Goal: Task Accomplishment & Management: Use online tool/utility

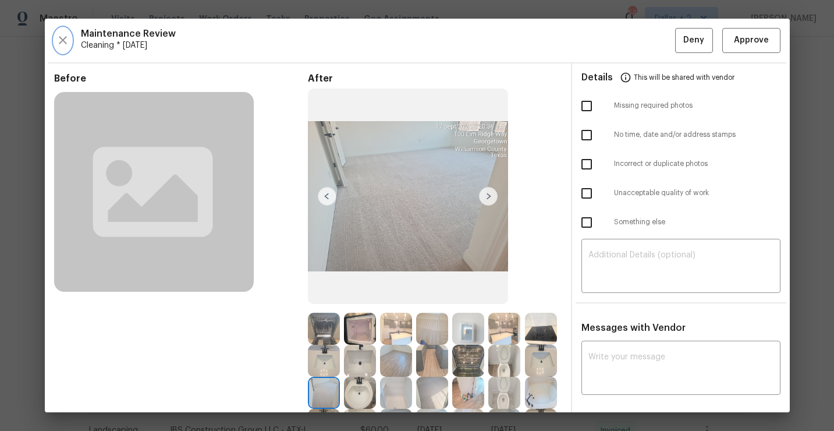
click at [64, 45] on icon "button" at bounding box center [63, 40] width 14 height 14
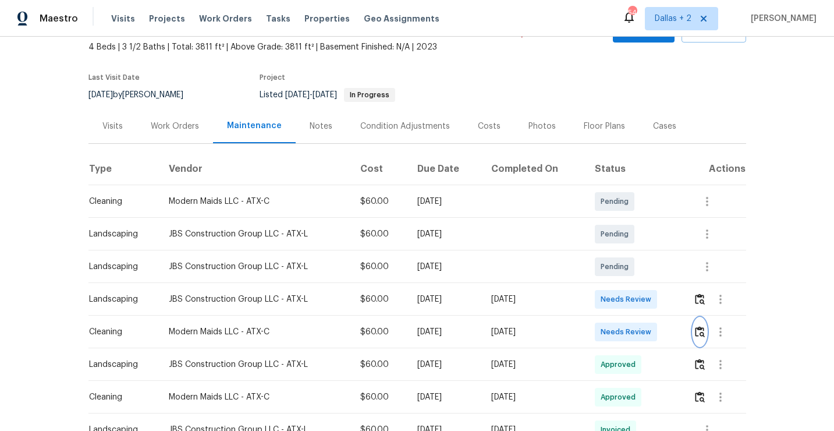
scroll to position [68, 0]
click at [699, 334] on img "button" at bounding box center [700, 330] width 10 height 11
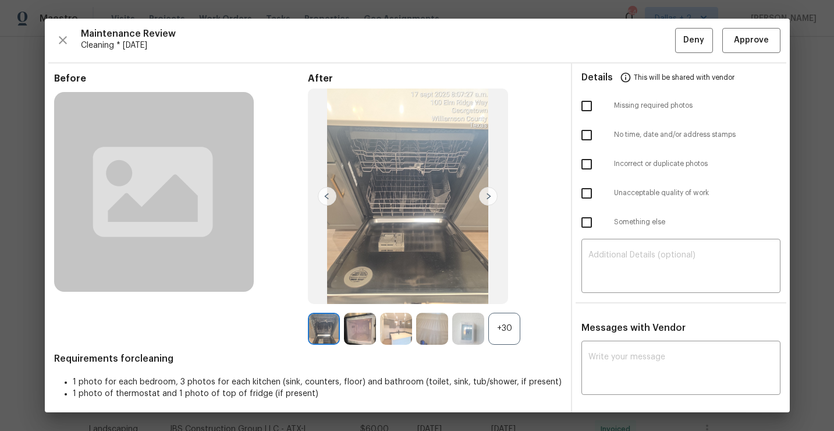
scroll to position [126, 0]
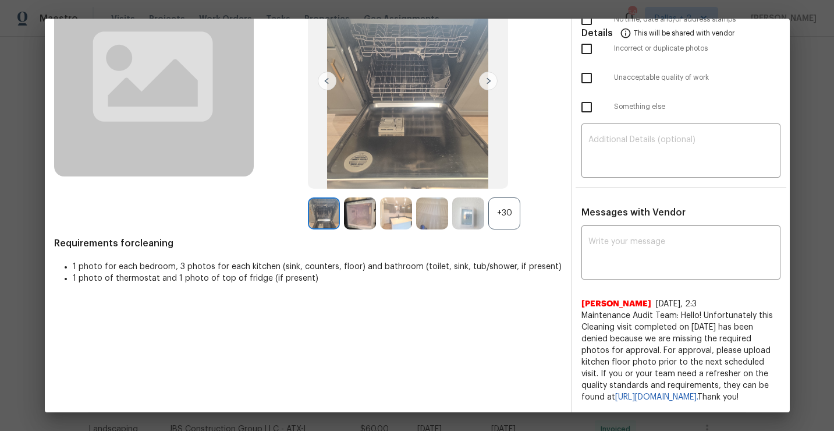
click at [504, 203] on div "+30" at bounding box center [504, 213] width 32 height 32
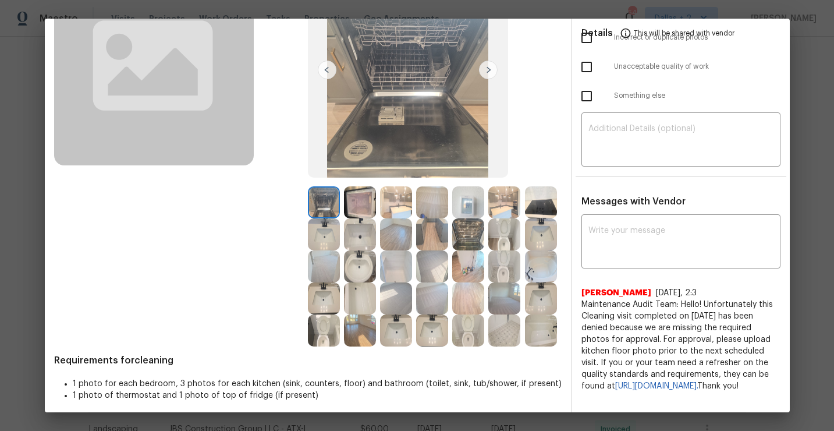
scroll to position [132, 0]
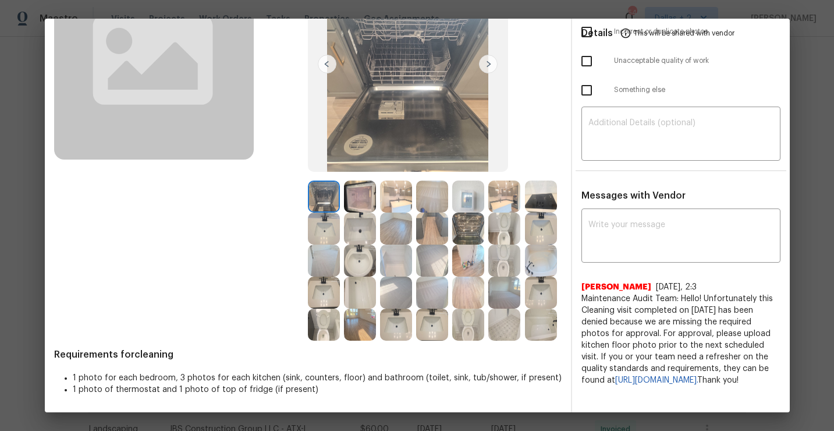
click at [519, 200] on img at bounding box center [504, 196] width 32 height 32
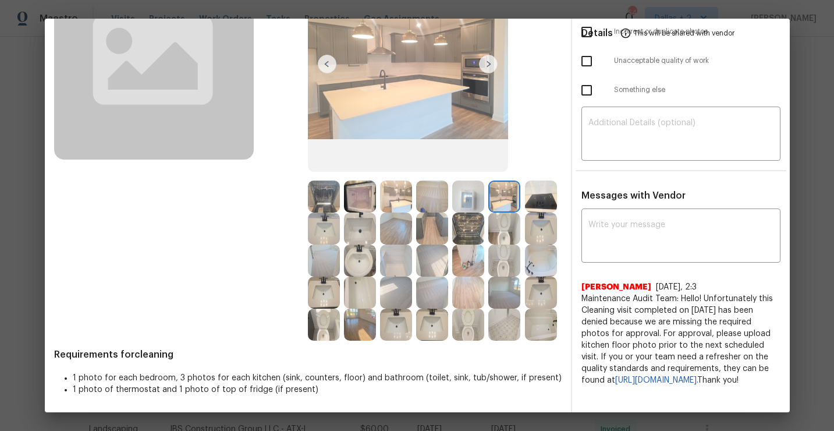
click at [396, 197] on img at bounding box center [396, 196] width 32 height 32
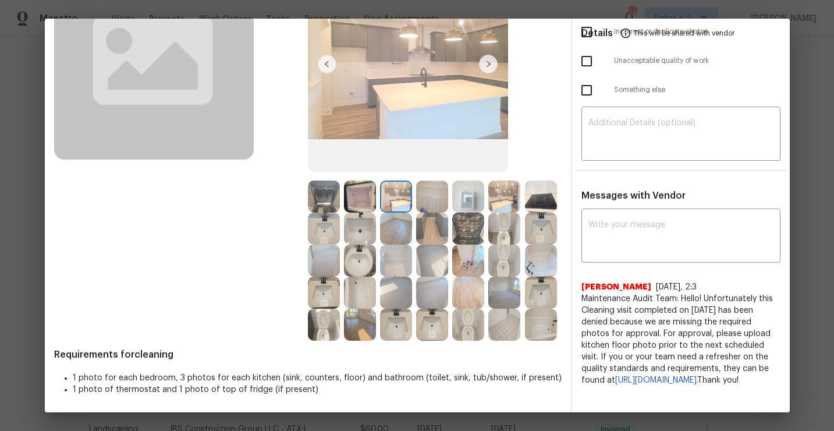
click at [541, 199] on img at bounding box center [541, 196] width 32 height 32
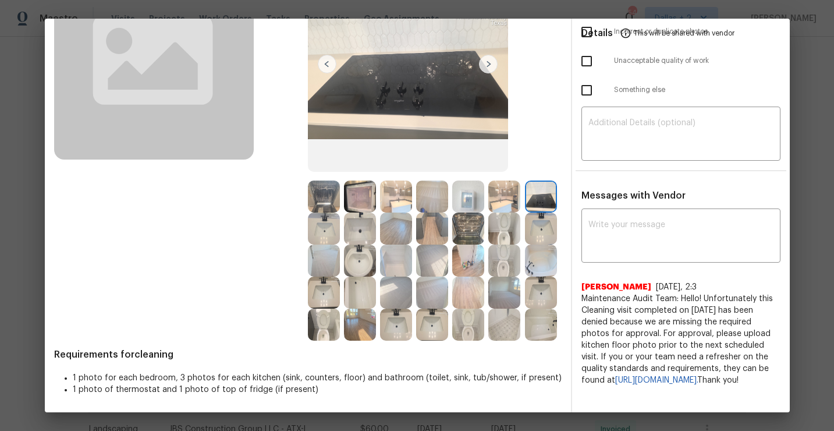
click at [505, 192] on img at bounding box center [504, 196] width 32 height 32
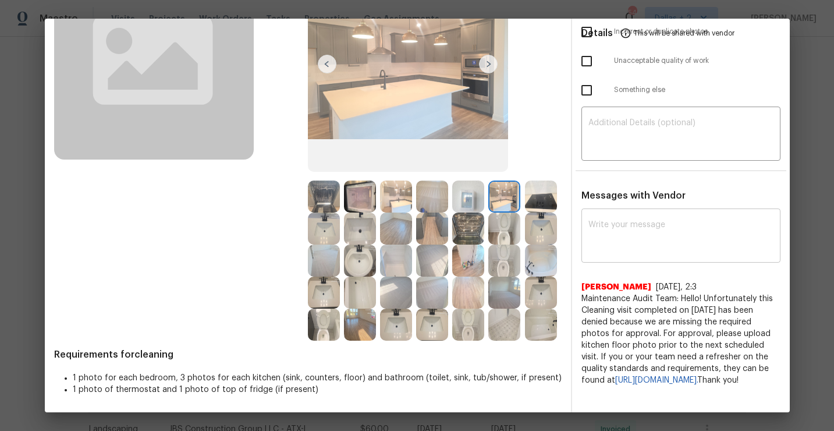
scroll to position [0, 0]
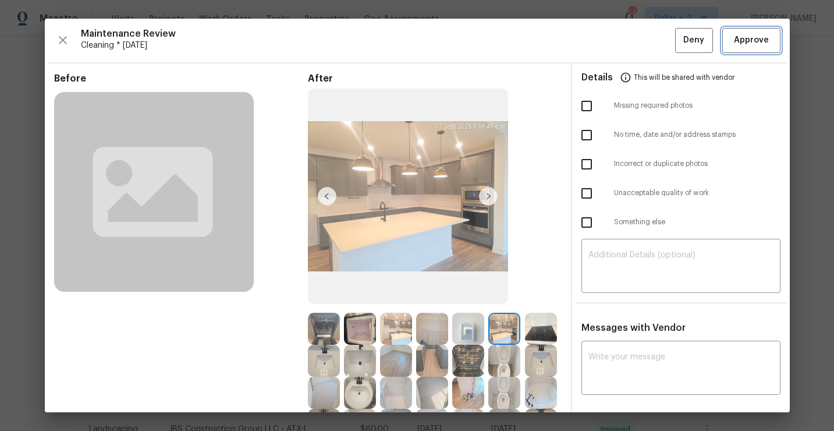
click at [745, 38] on span "Approve" at bounding box center [751, 40] width 35 height 15
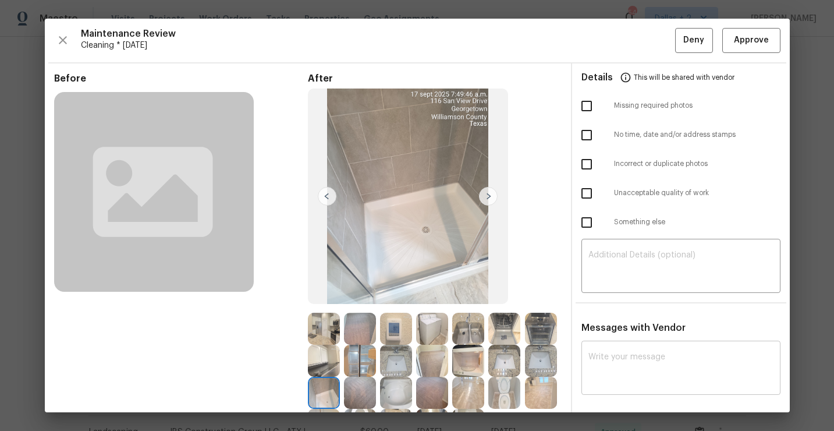
scroll to position [151, 0]
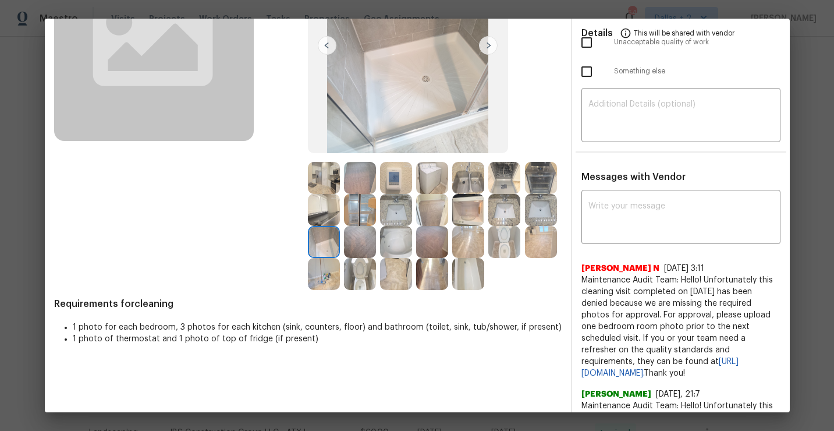
click at [325, 175] on img at bounding box center [324, 178] width 32 height 32
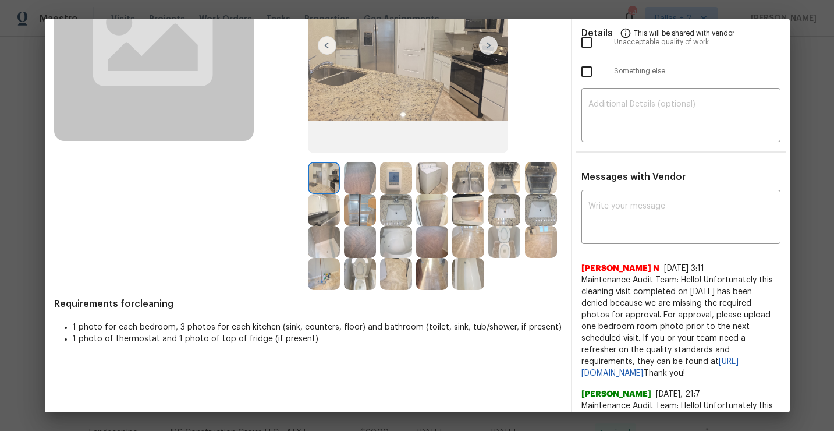
click at [323, 221] on img at bounding box center [324, 210] width 32 height 32
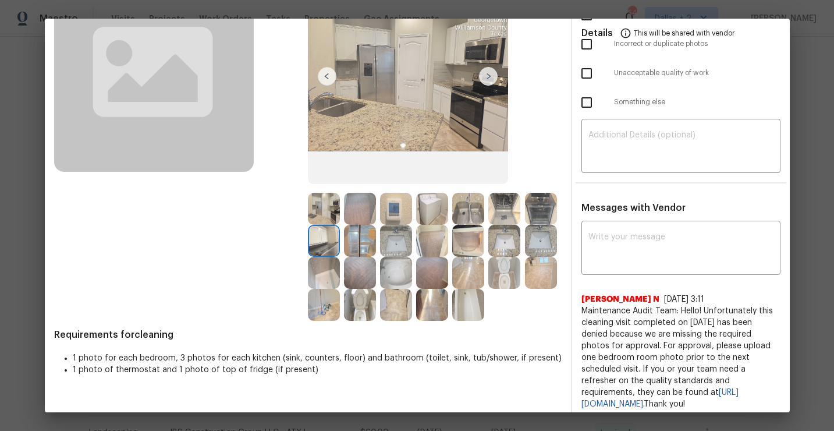
scroll to position [117, 0]
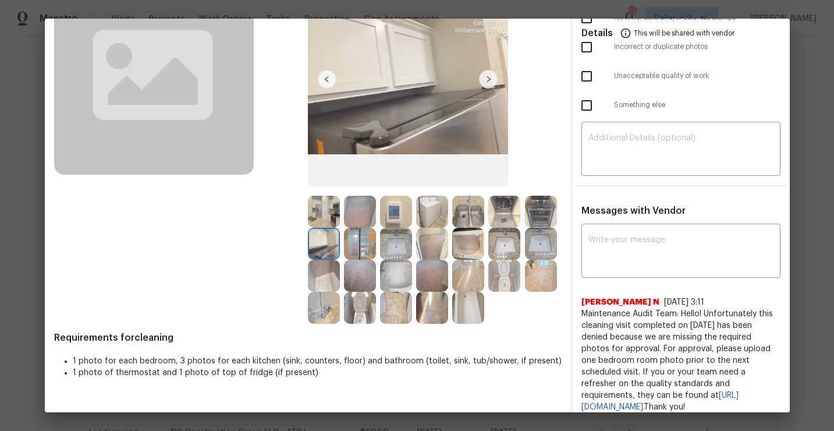
click at [360, 309] on img at bounding box center [360, 308] width 32 height 32
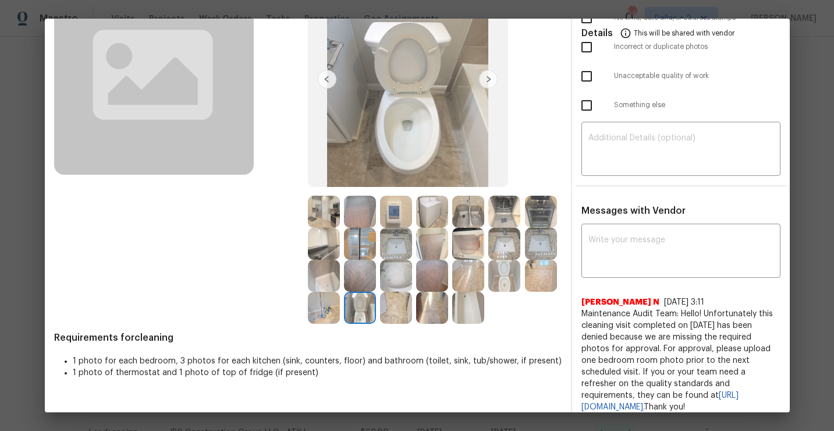
scroll to position [0, 0]
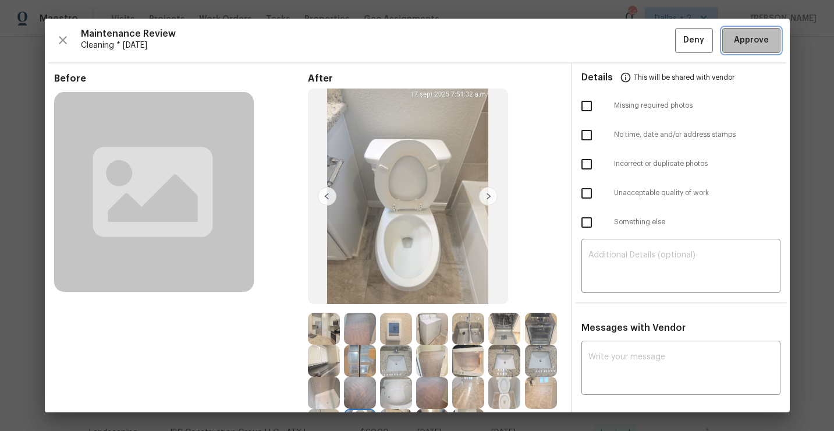
click at [750, 42] on span "Approve" at bounding box center [751, 40] width 35 height 15
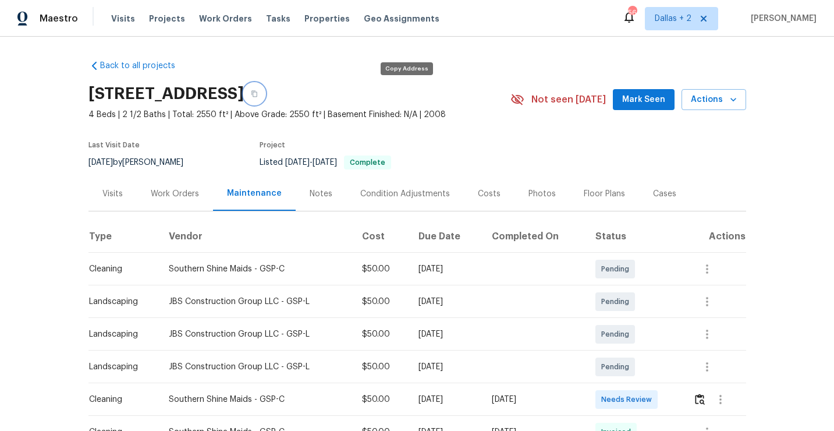
click at [257, 96] on icon "button" at bounding box center [254, 94] width 6 height 6
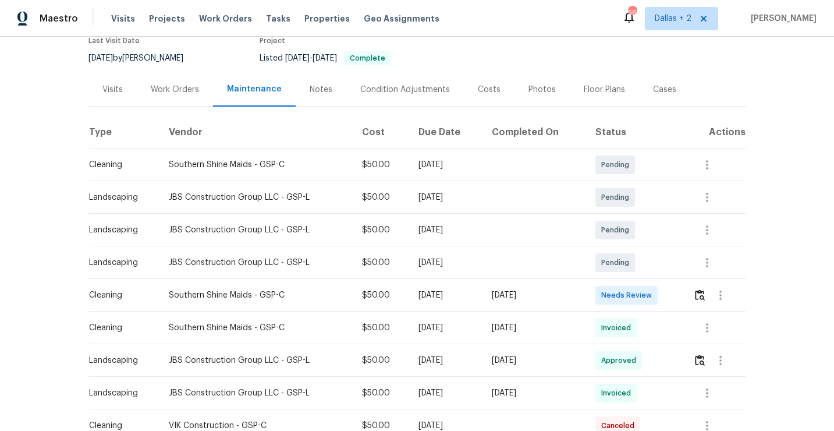
scroll to position [115, 0]
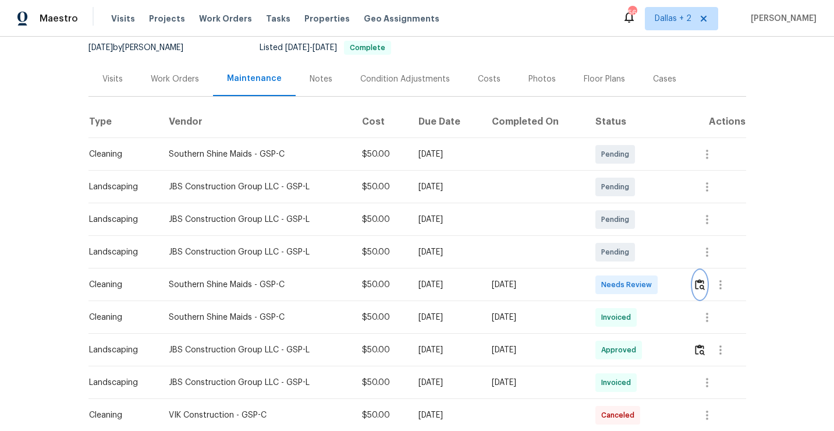
click at [704, 290] on button "button" at bounding box center [699, 285] width 13 height 28
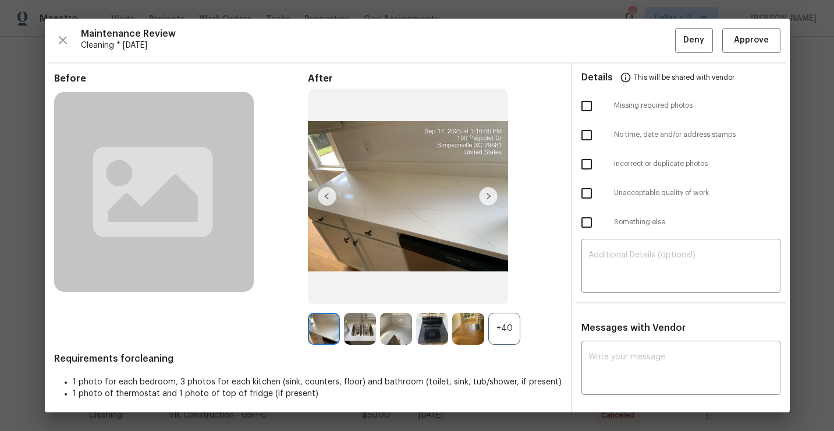
click at [508, 334] on div "+40" at bounding box center [504, 329] width 32 height 32
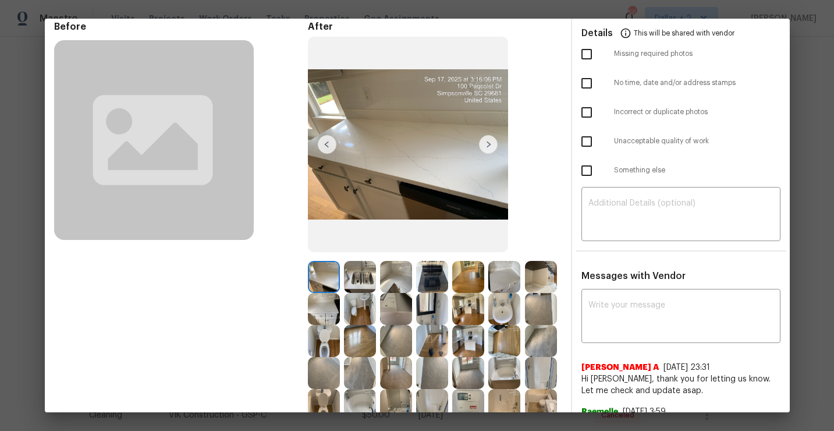
scroll to position [52, 0]
click at [501, 283] on img at bounding box center [504, 276] width 32 height 32
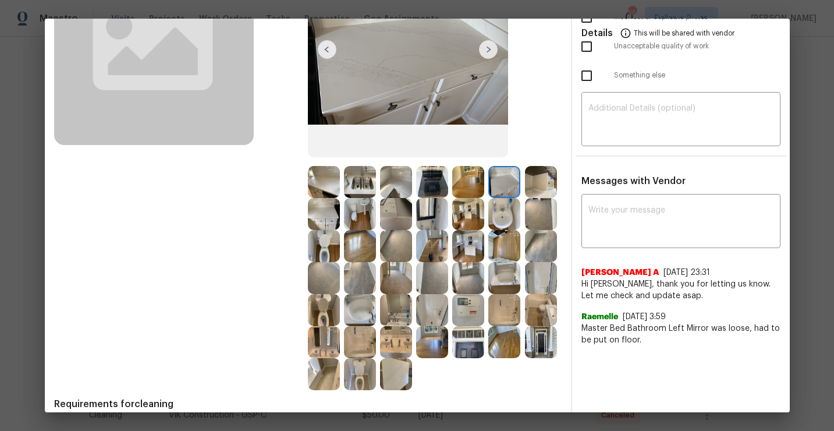
scroll to position [147, 0]
click at [388, 305] on img at bounding box center [396, 309] width 32 height 32
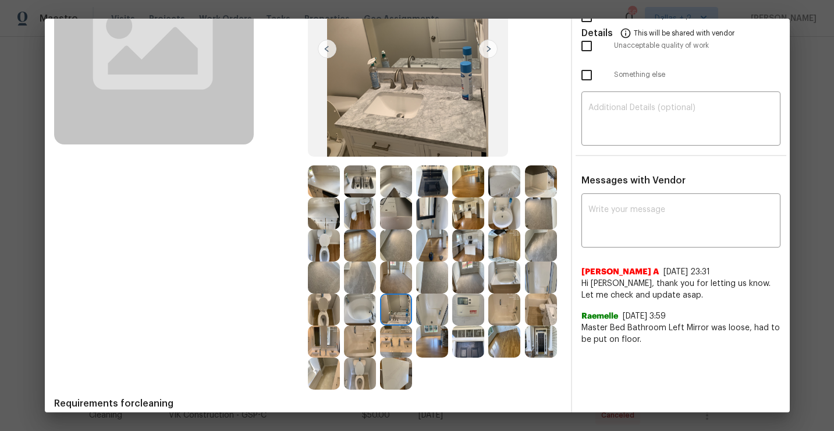
click at [319, 321] on img at bounding box center [324, 309] width 32 height 32
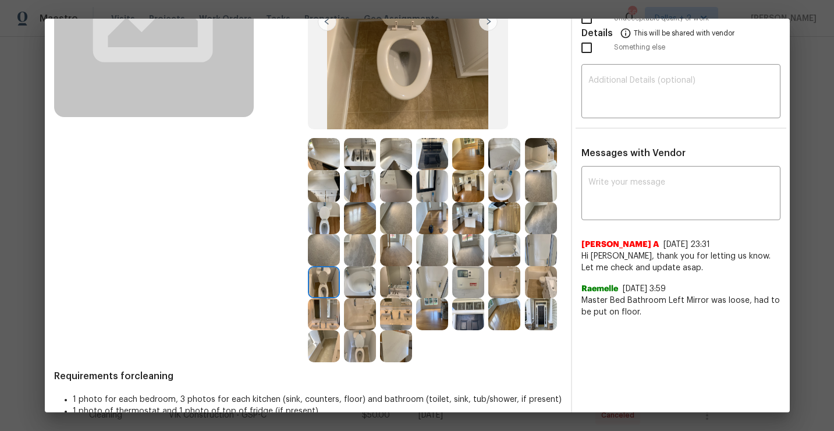
scroll to position [193, 0]
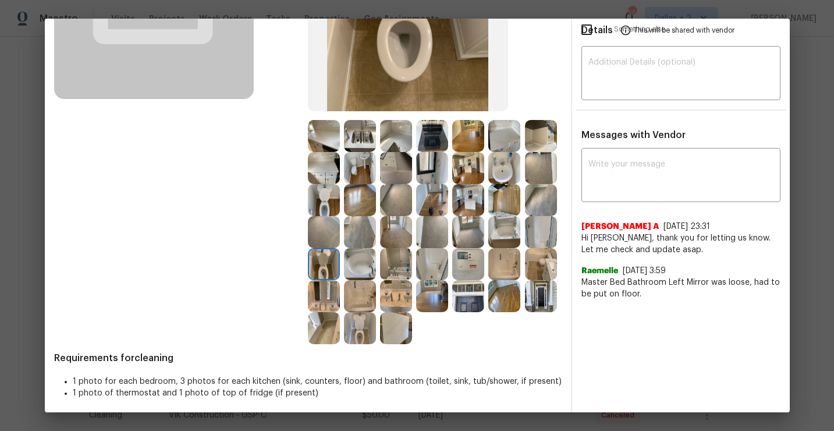
click at [473, 290] on img at bounding box center [468, 296] width 32 height 32
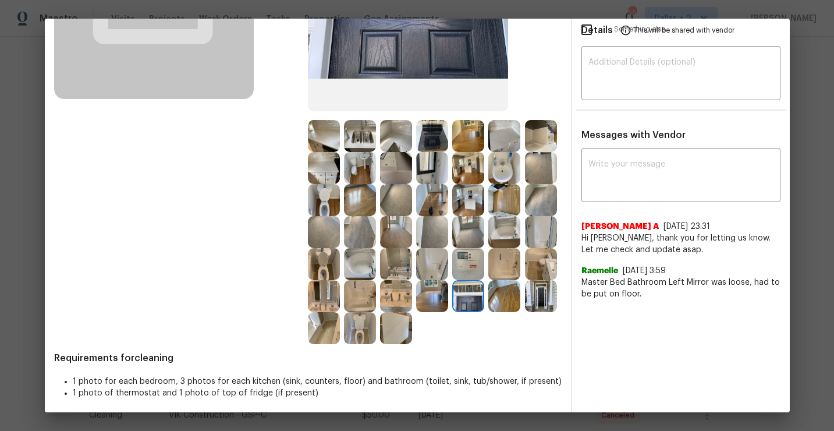
click at [508, 136] on img at bounding box center [504, 136] width 32 height 32
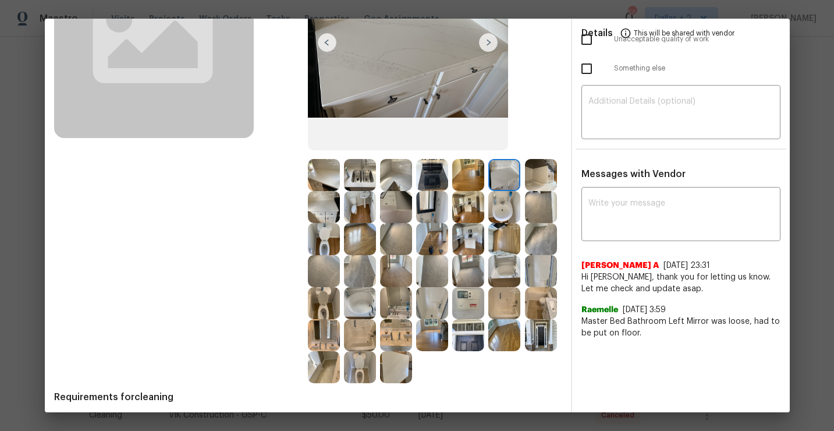
scroll to position [154, 0]
click at [313, 331] on img at bounding box center [324, 334] width 32 height 32
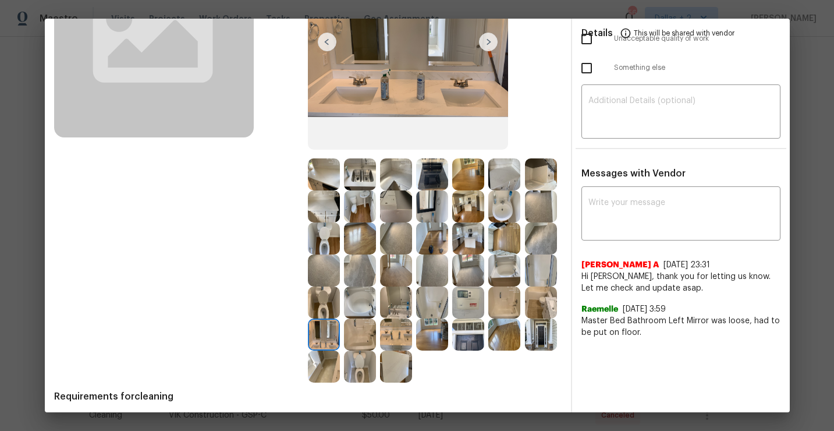
click at [538, 177] on img at bounding box center [541, 174] width 32 height 32
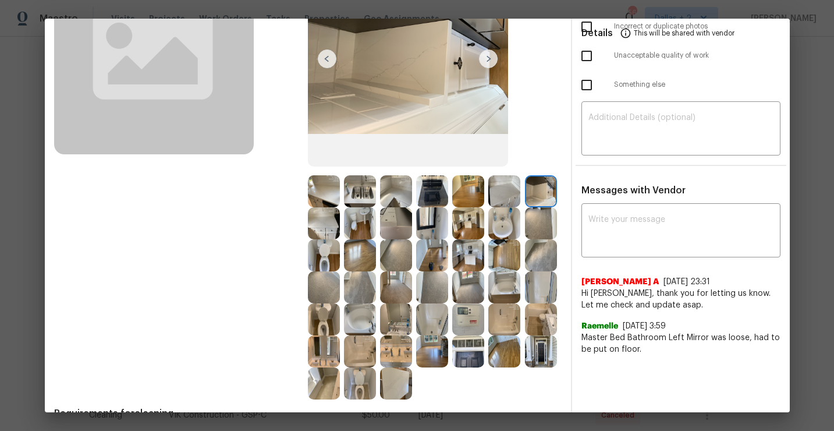
scroll to position [139, 0]
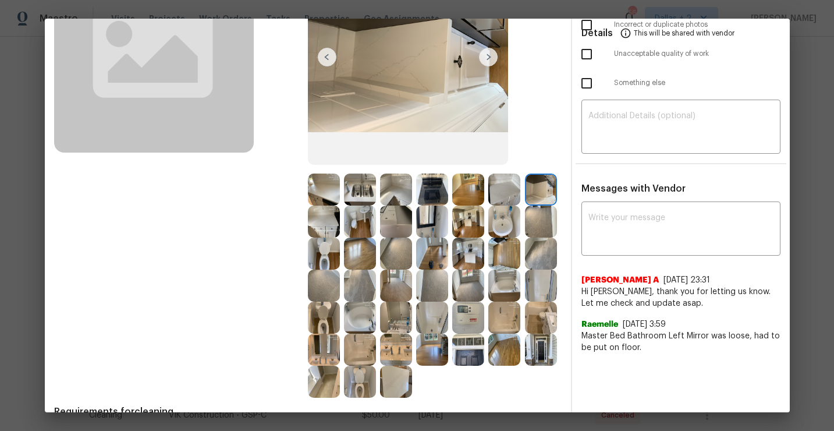
click at [469, 226] on img at bounding box center [468, 222] width 32 height 32
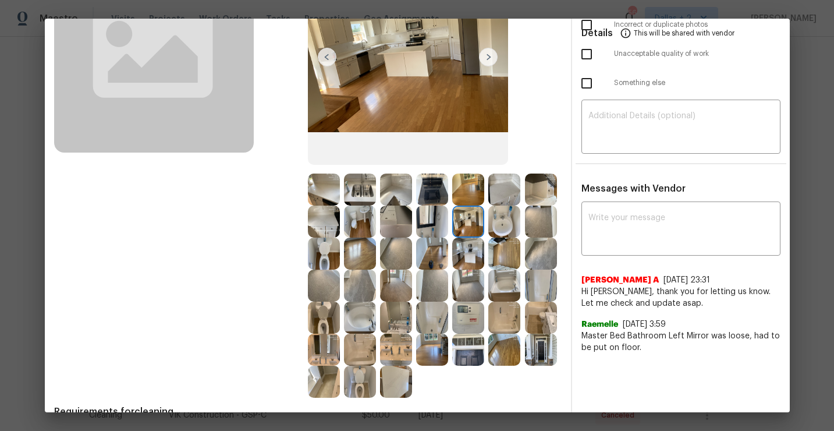
click at [548, 277] on img at bounding box center [541, 286] width 32 height 32
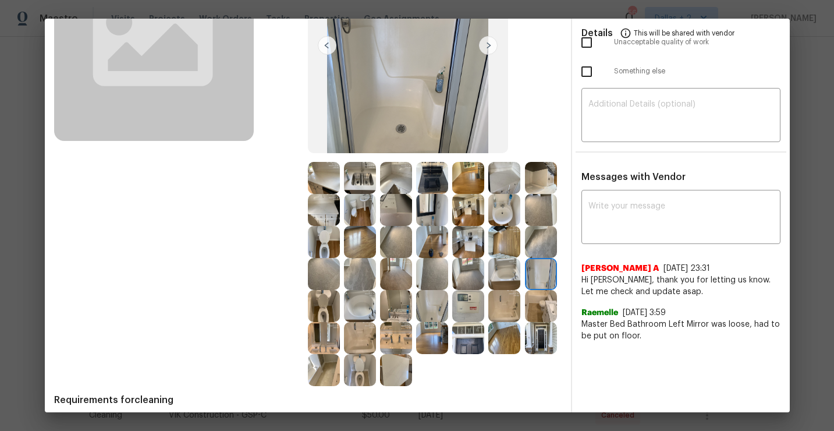
scroll to position [151, 0]
click at [436, 338] on img at bounding box center [432, 337] width 32 height 32
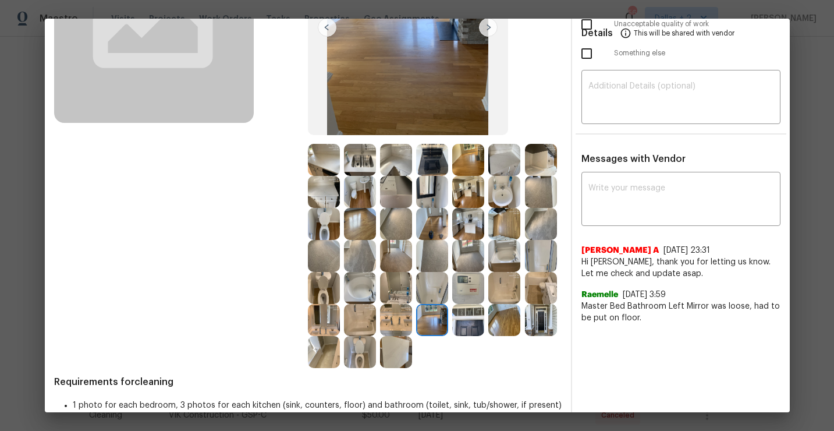
scroll to position [168, 0]
click at [456, 323] on img at bounding box center [468, 320] width 32 height 32
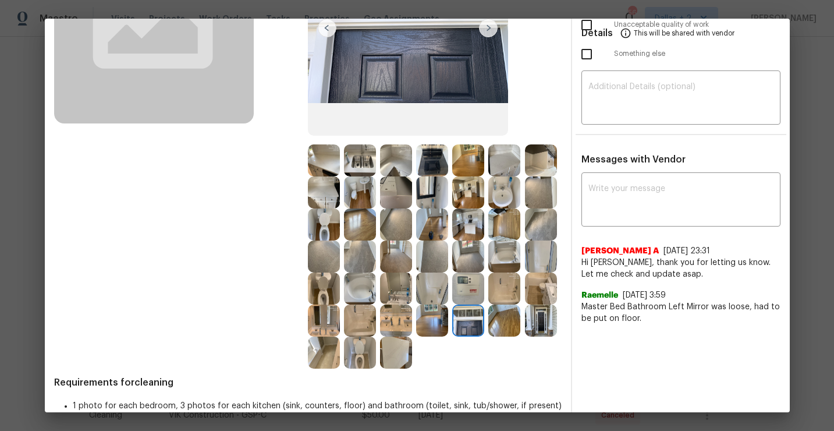
click at [464, 229] on img at bounding box center [468, 224] width 32 height 32
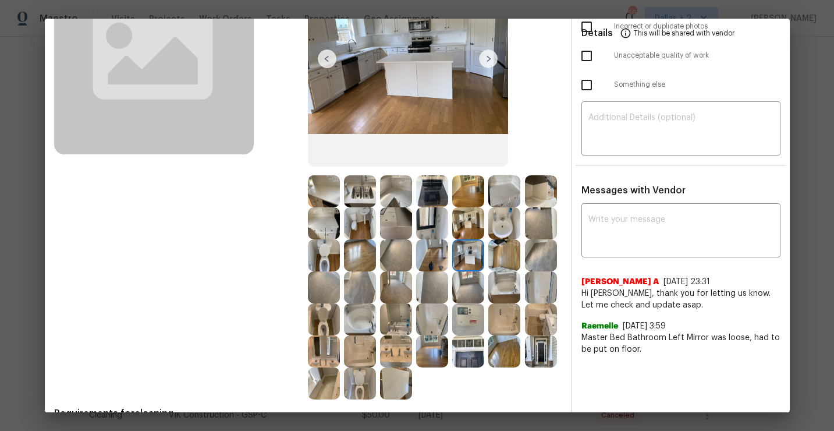
scroll to position [141, 0]
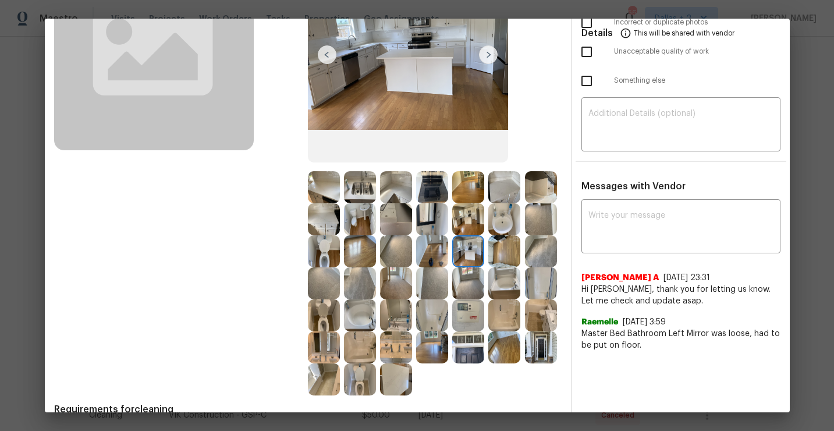
click at [320, 328] on img at bounding box center [324, 315] width 32 height 32
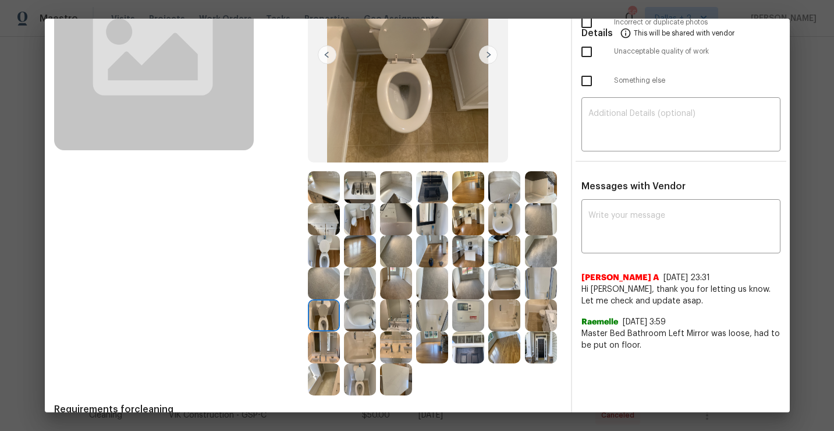
click at [402, 320] on img at bounding box center [396, 315] width 32 height 32
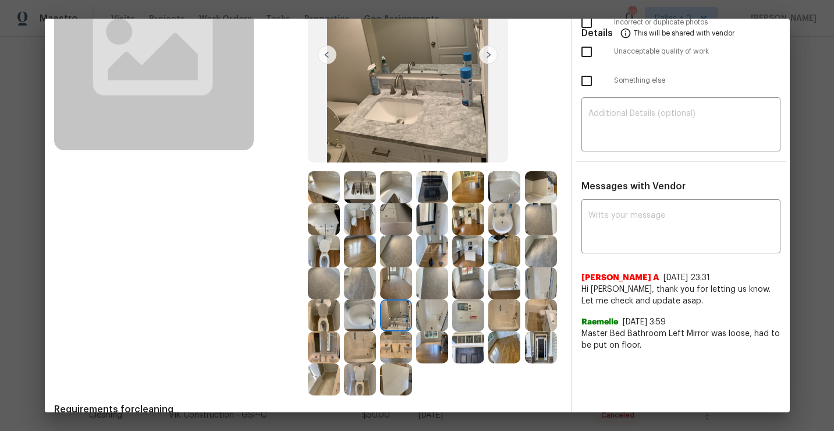
click at [439, 188] on img at bounding box center [432, 187] width 32 height 32
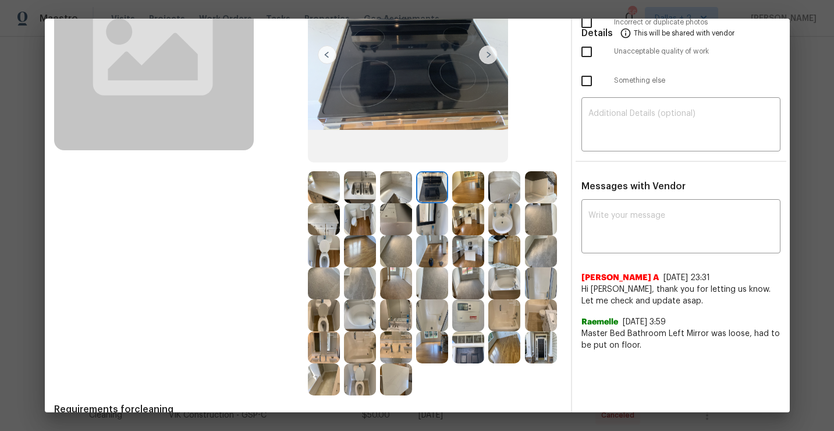
click at [390, 223] on img at bounding box center [396, 219] width 32 height 32
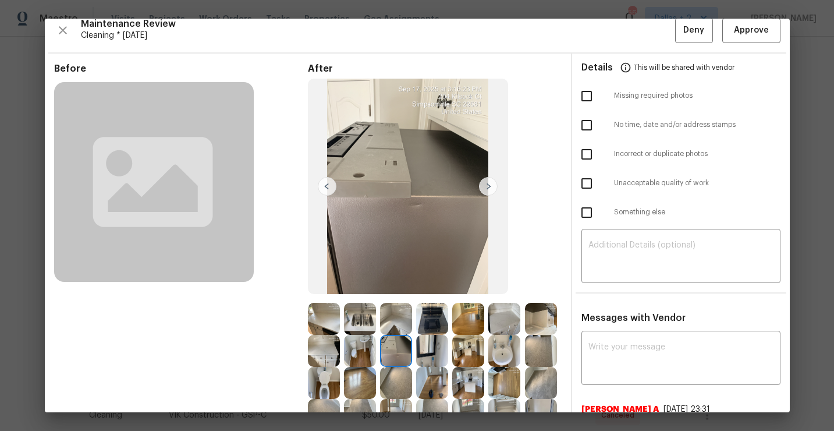
scroll to position [0, 0]
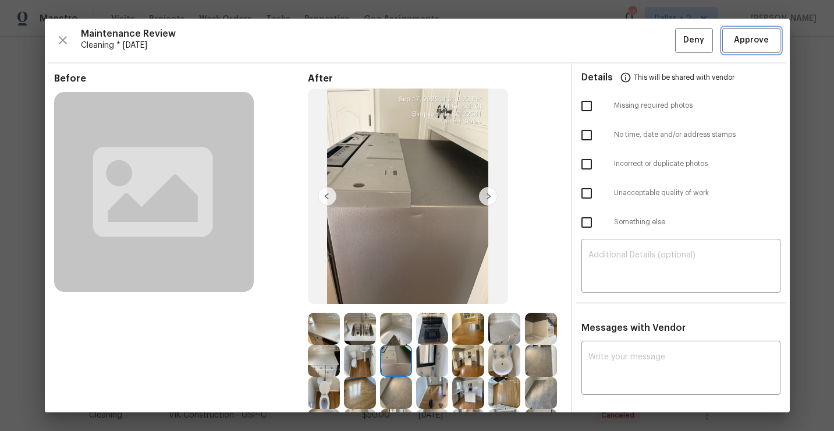
click at [760, 41] on span "Approve" at bounding box center [751, 40] width 35 height 15
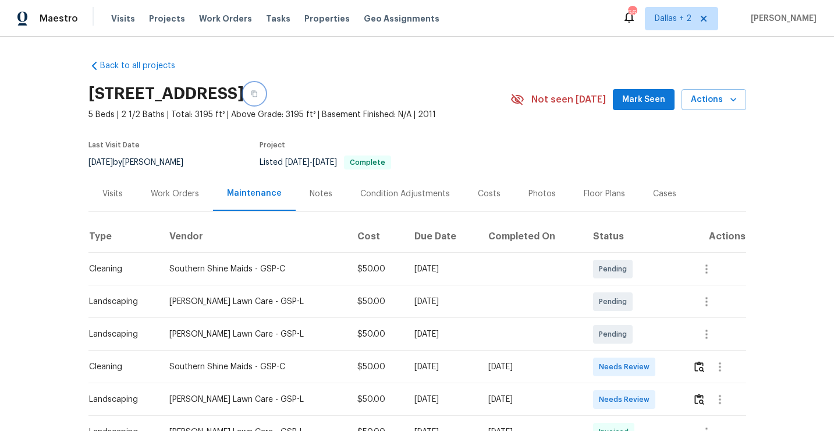
click at [257, 97] on icon "button" at bounding box center [254, 94] width 6 height 6
click at [698, 368] on img "button" at bounding box center [700, 366] width 10 height 11
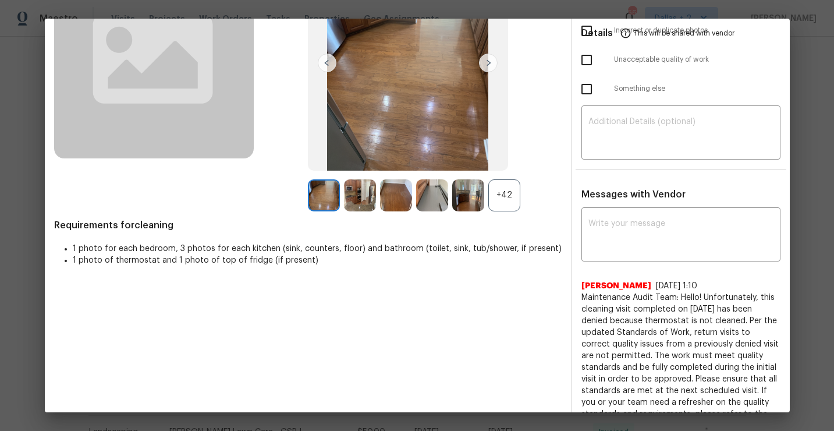
scroll to position [98, 0]
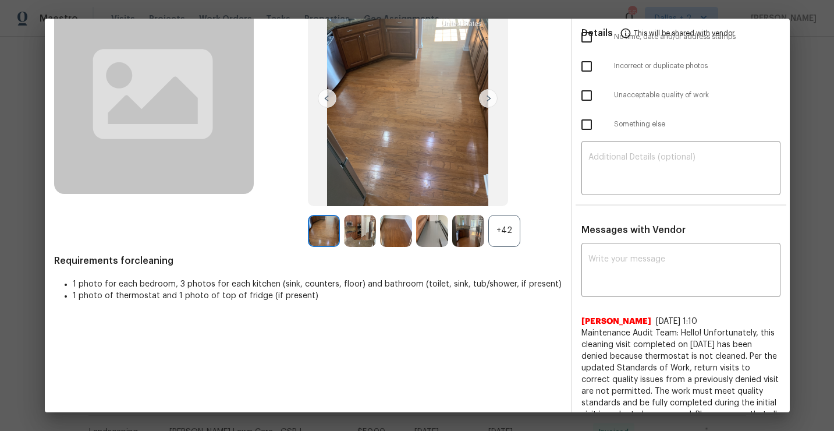
click at [498, 238] on div "+42" at bounding box center [504, 231] width 32 height 32
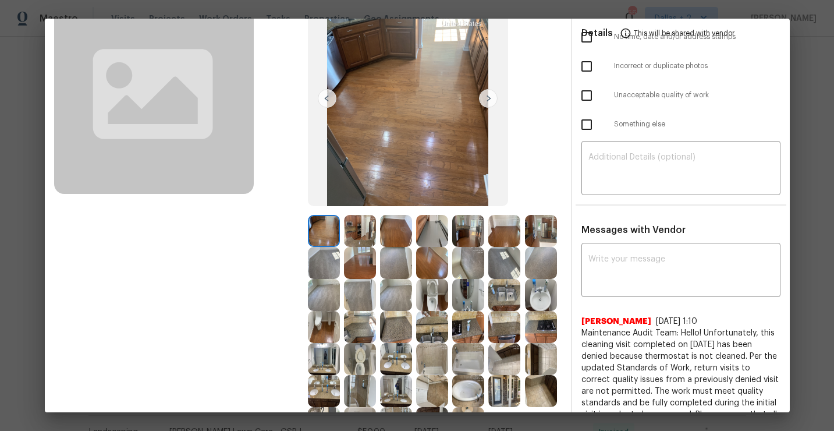
click at [428, 230] on img at bounding box center [432, 231] width 32 height 32
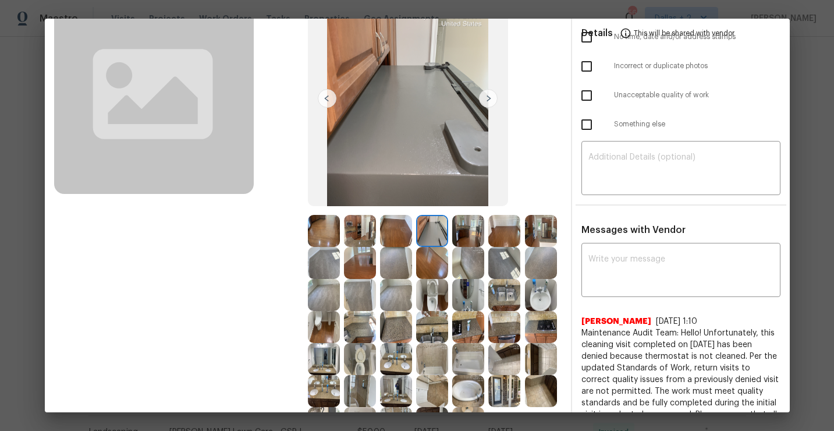
click at [549, 227] on img at bounding box center [541, 231] width 32 height 32
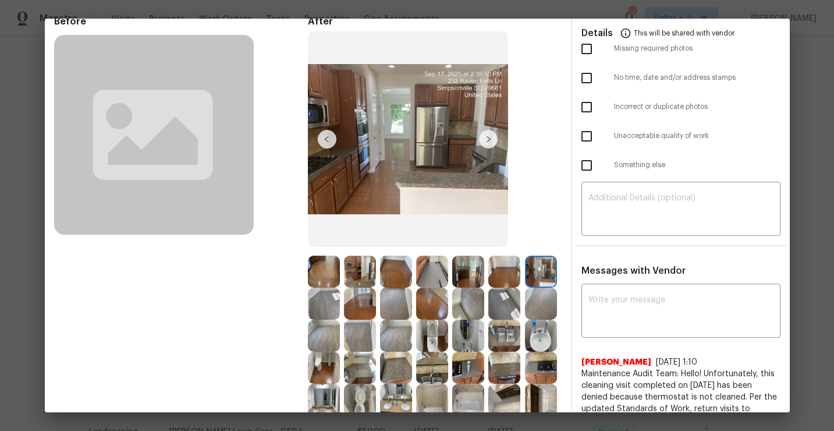
scroll to position [58, 0]
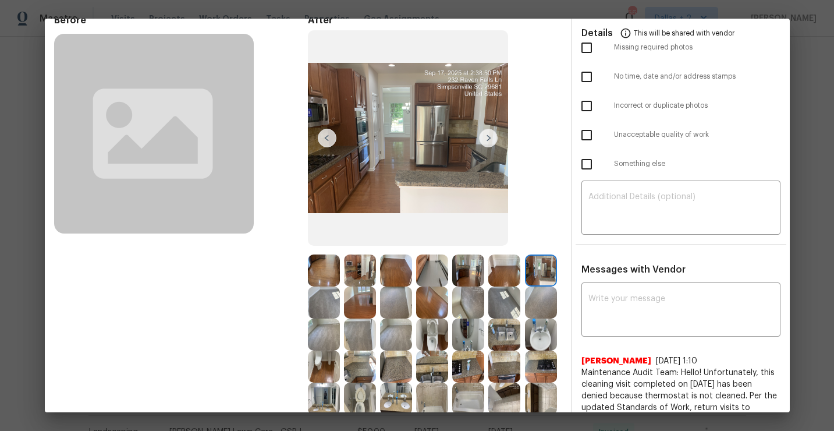
click at [467, 360] on img at bounding box center [468, 366] width 32 height 32
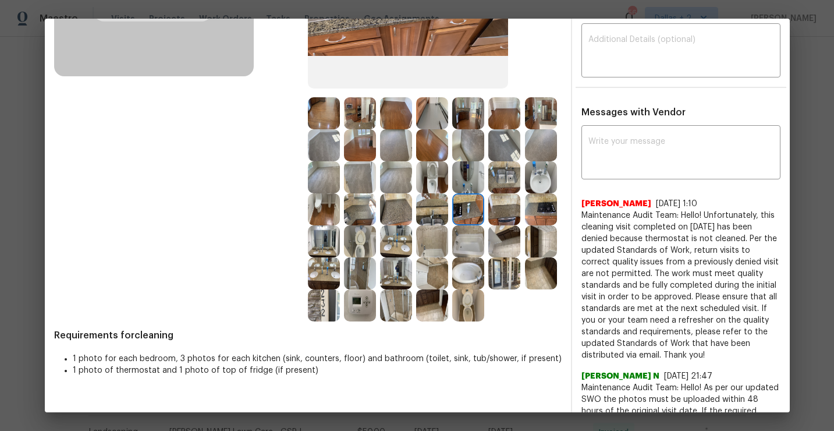
scroll to position [219, 0]
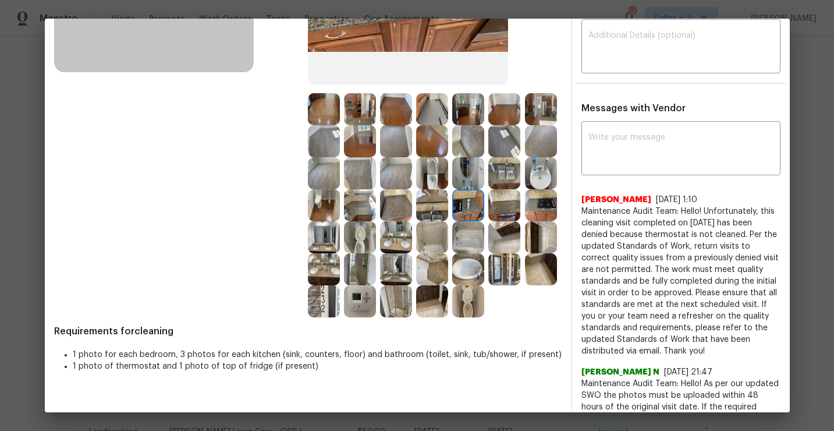
click at [433, 119] on img at bounding box center [432, 109] width 32 height 32
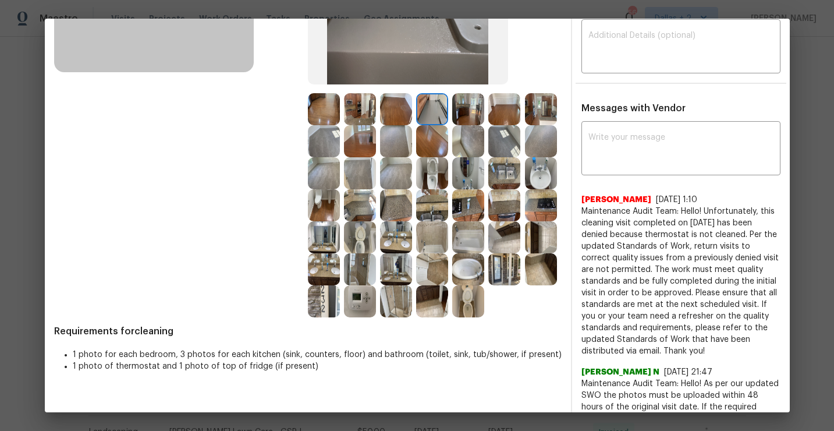
click at [431, 245] on img at bounding box center [432, 237] width 32 height 32
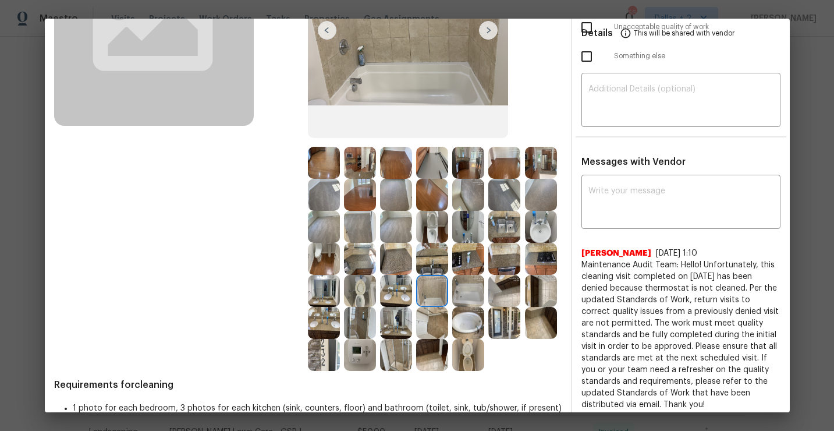
scroll to position [170, 0]
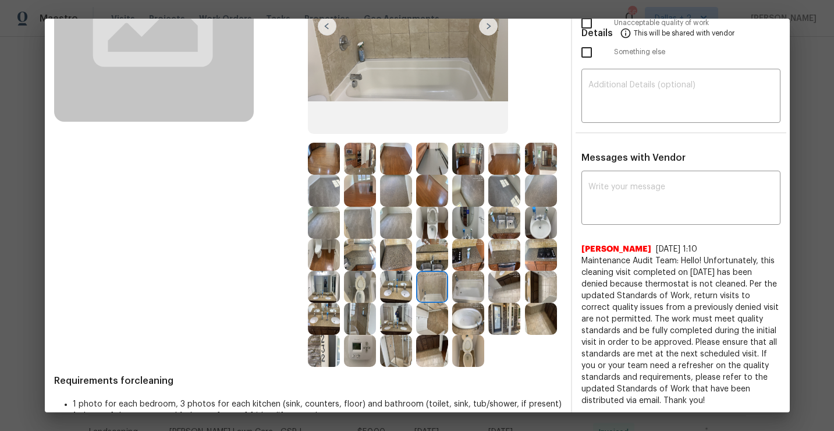
click at [394, 303] on img at bounding box center [396, 319] width 32 height 32
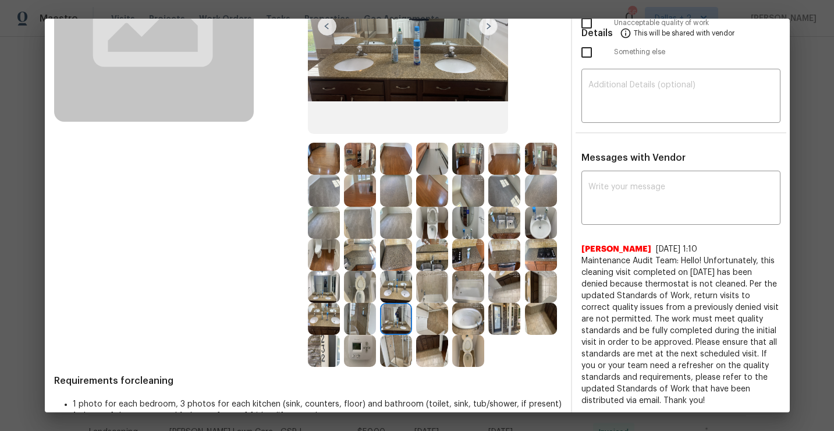
click at [432, 359] on img at bounding box center [432, 351] width 32 height 32
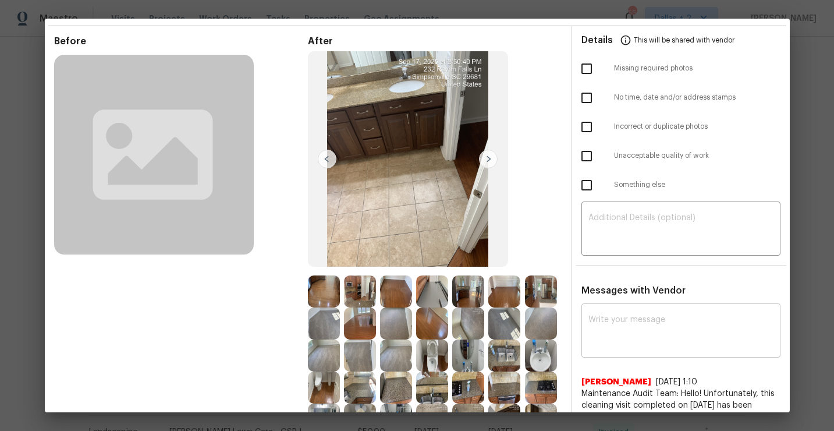
scroll to position [0, 0]
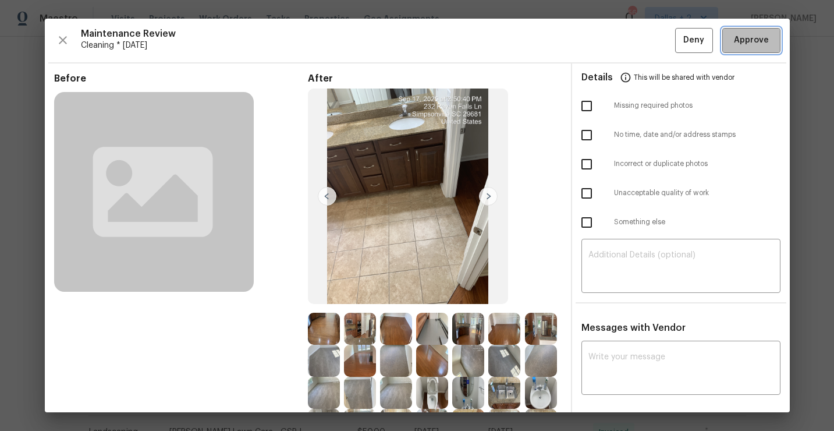
click at [738, 49] on button "Approve" at bounding box center [751, 40] width 58 height 25
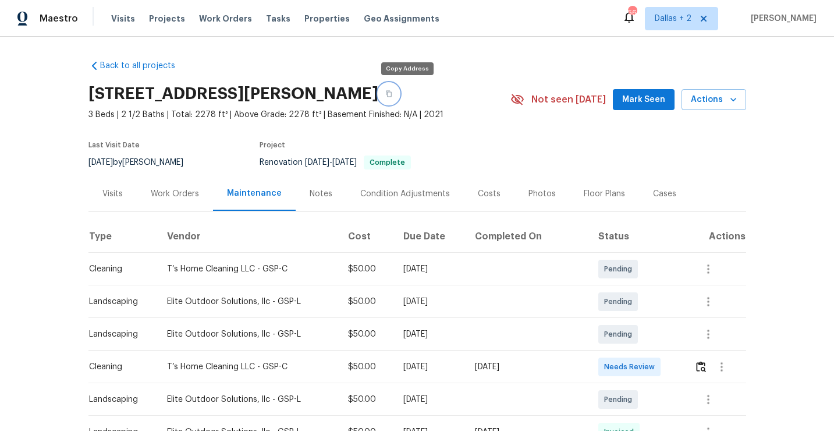
click at [392, 94] on icon "button" at bounding box center [389, 94] width 6 height 6
click at [701, 369] on img "button" at bounding box center [701, 366] width 10 height 11
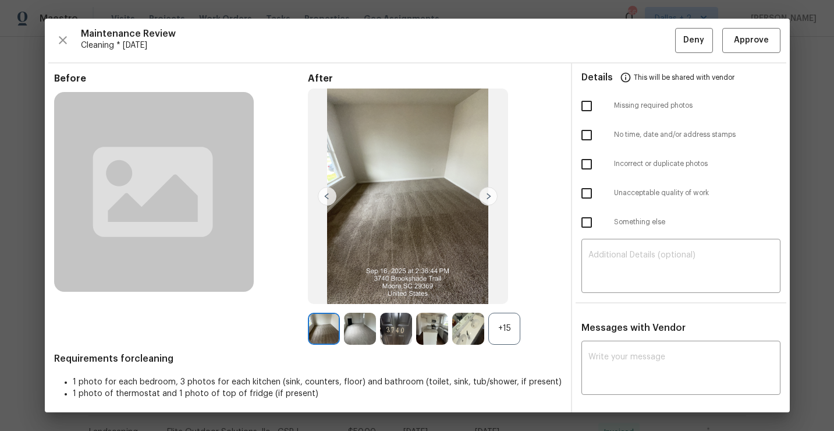
click at [509, 335] on div "+15" at bounding box center [504, 329] width 32 height 32
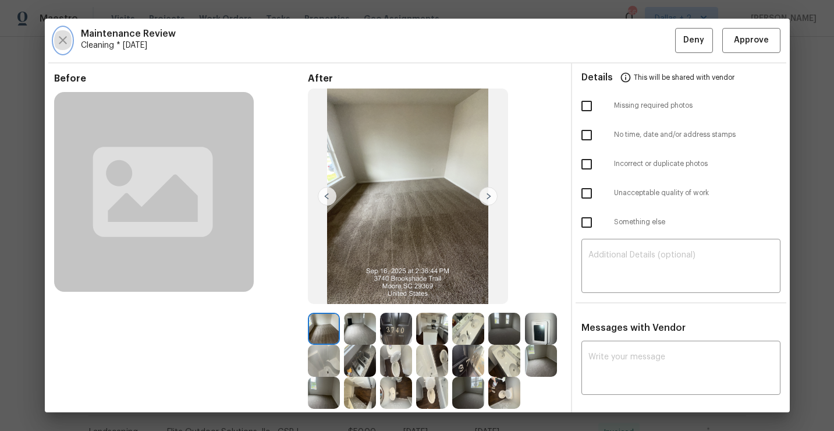
click at [61, 38] on icon "button" at bounding box center [63, 40] width 8 height 8
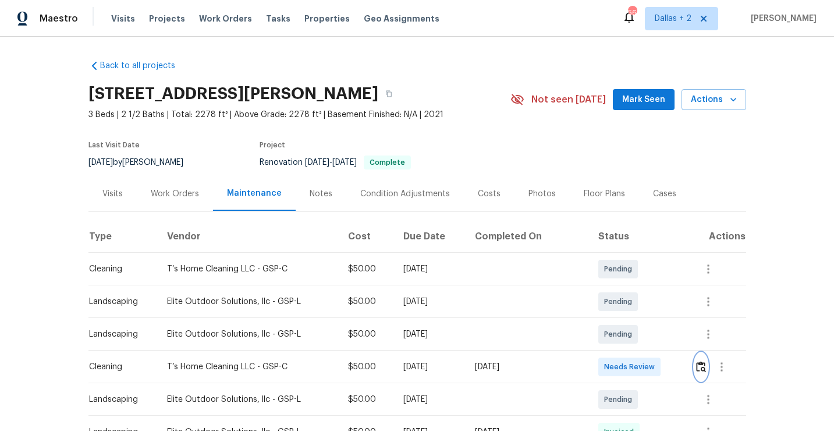
click at [699, 364] on img "button" at bounding box center [701, 366] width 10 height 11
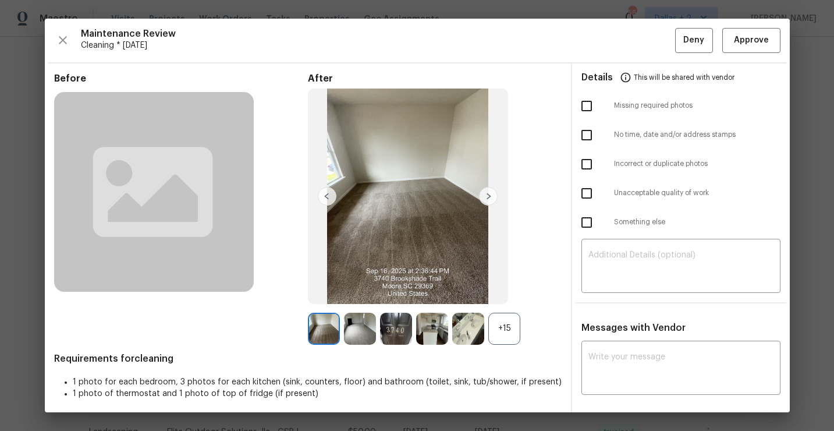
click at [497, 329] on div "+15" at bounding box center [504, 329] width 32 height 32
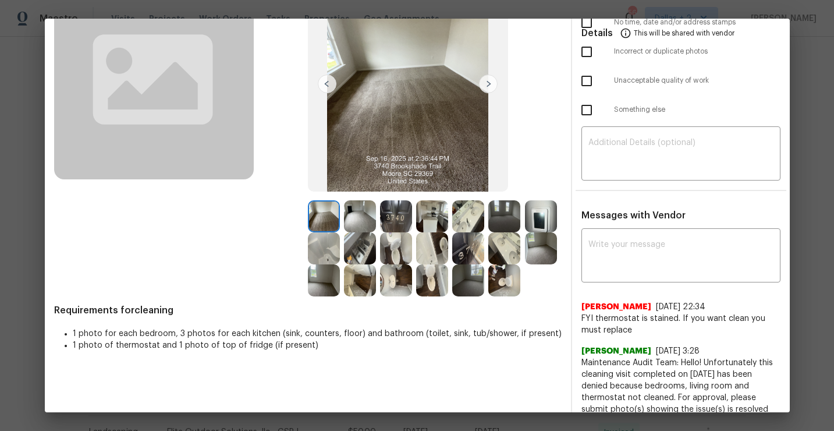
scroll to position [135, 0]
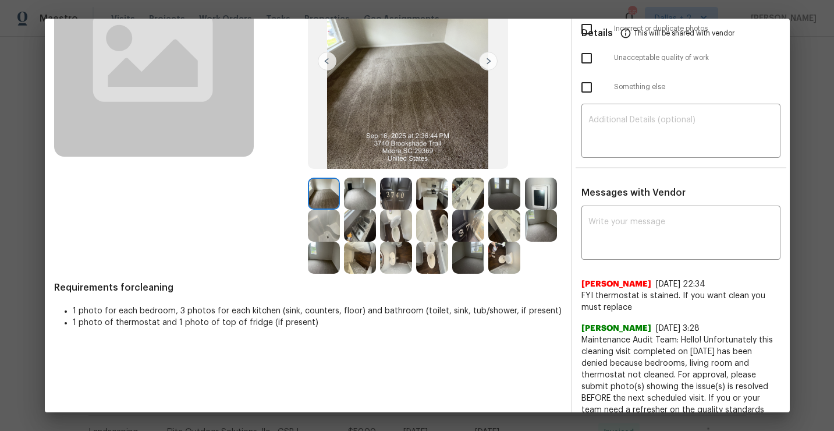
click at [434, 197] on img at bounding box center [432, 194] width 32 height 32
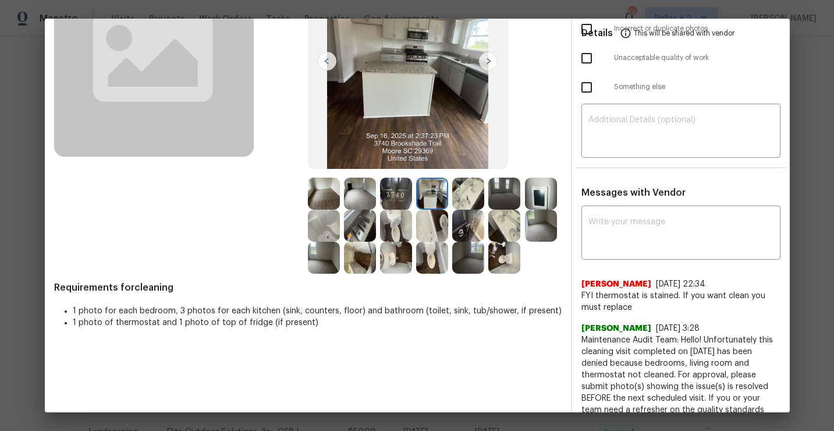
click at [513, 193] on img at bounding box center [504, 194] width 32 height 32
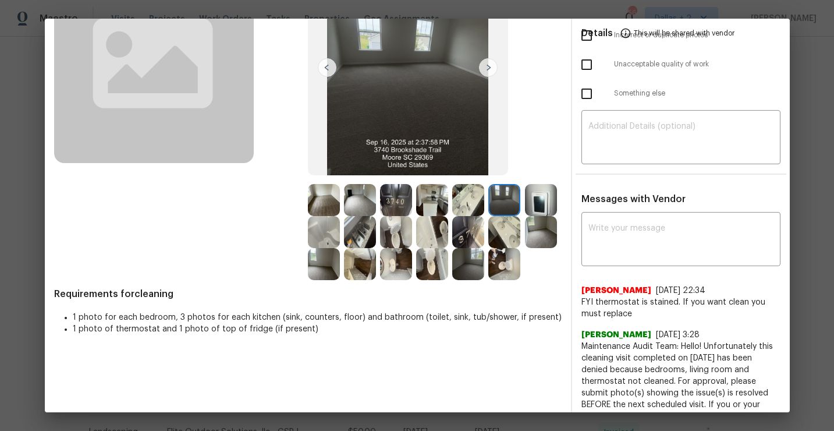
scroll to position [182, 0]
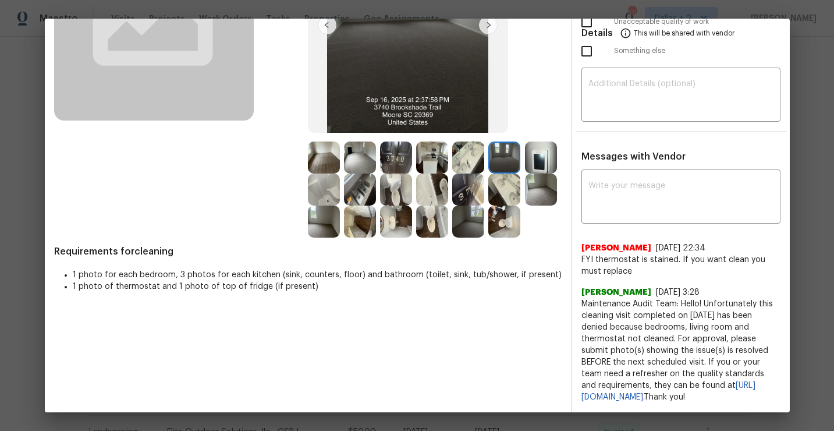
click at [548, 141] on img at bounding box center [541, 157] width 32 height 32
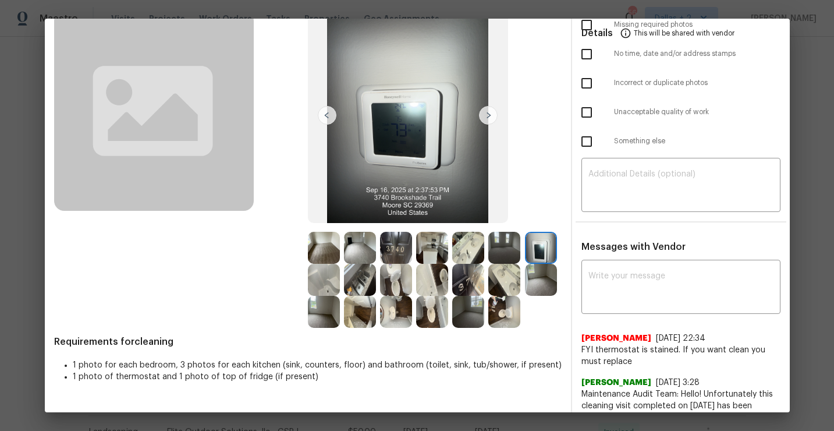
scroll to position [82, 0]
click at [458, 281] on img at bounding box center [468, 279] width 32 height 32
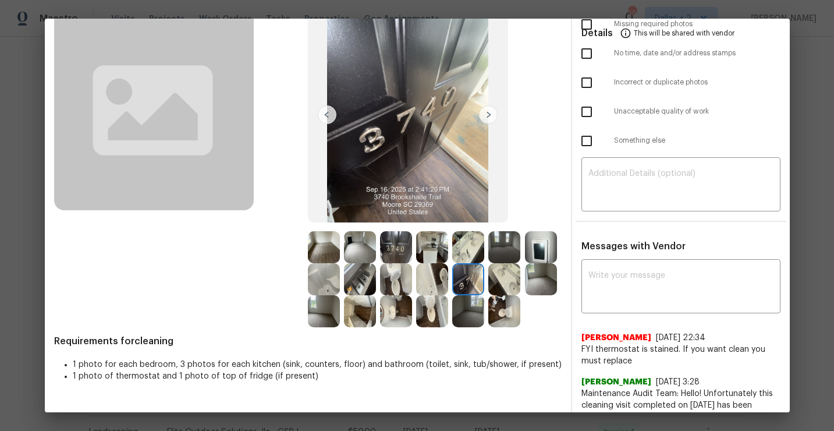
click at [447, 246] on img at bounding box center [432, 247] width 32 height 32
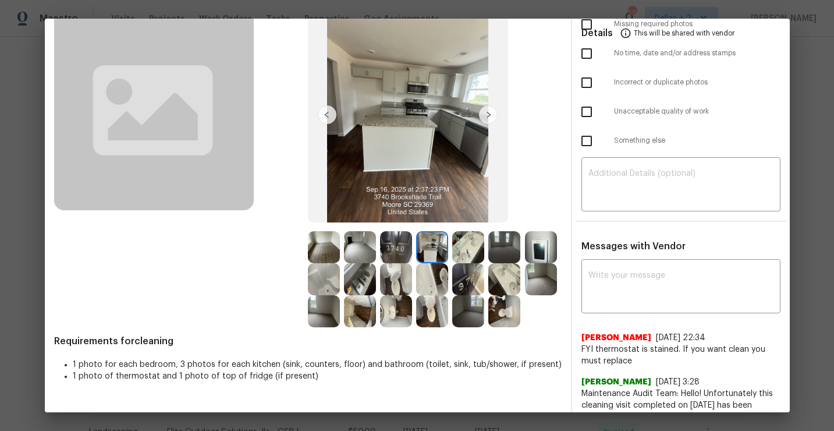
click at [398, 256] on img at bounding box center [396, 247] width 32 height 32
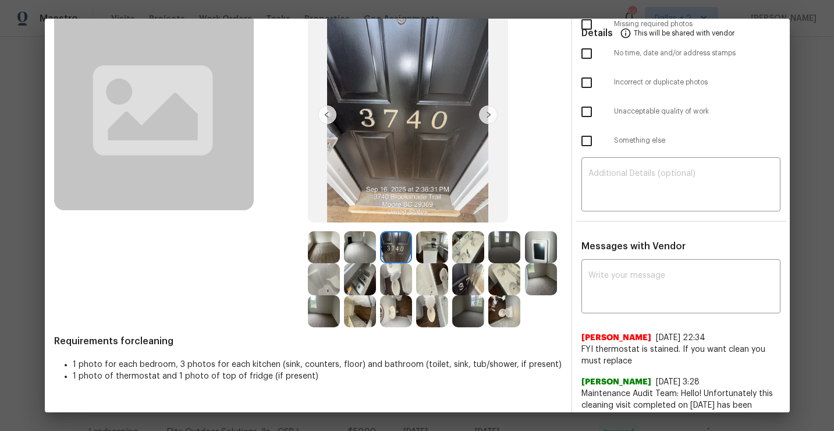
click at [475, 323] on img at bounding box center [468, 311] width 32 height 32
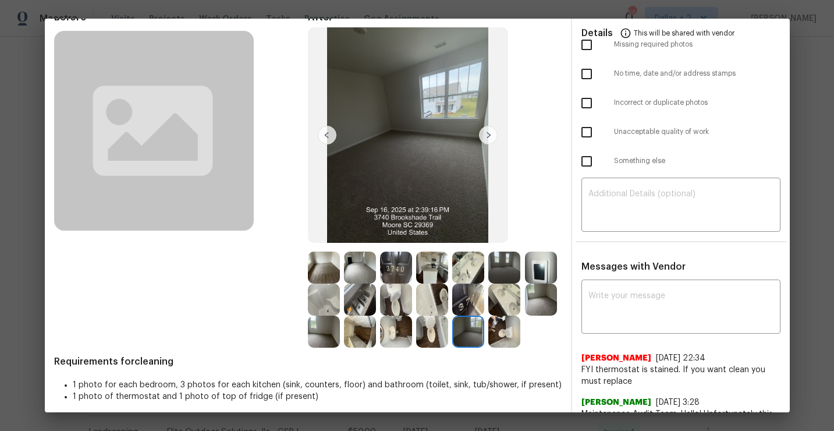
scroll to position [83, 0]
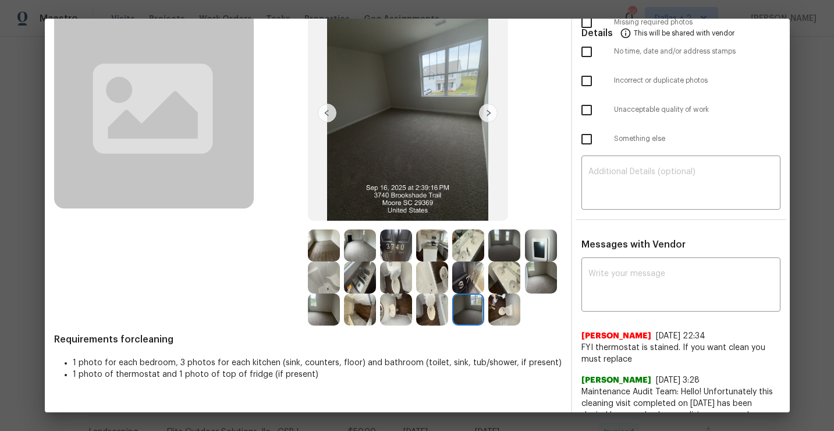
click at [430, 288] on img at bounding box center [432, 277] width 32 height 32
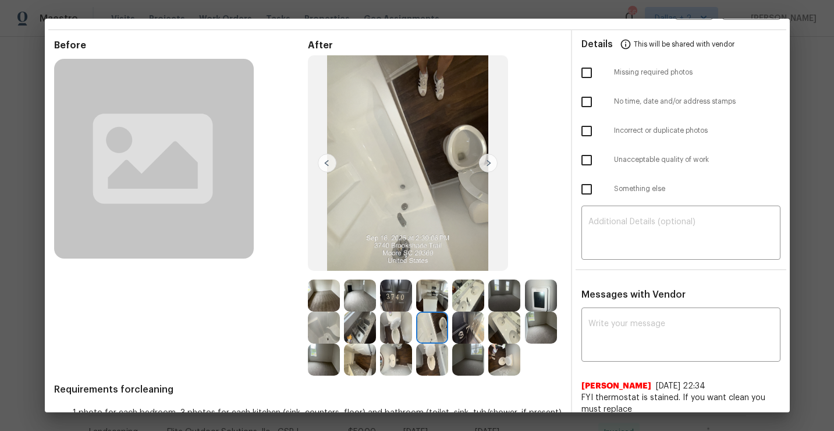
scroll to position [0, 0]
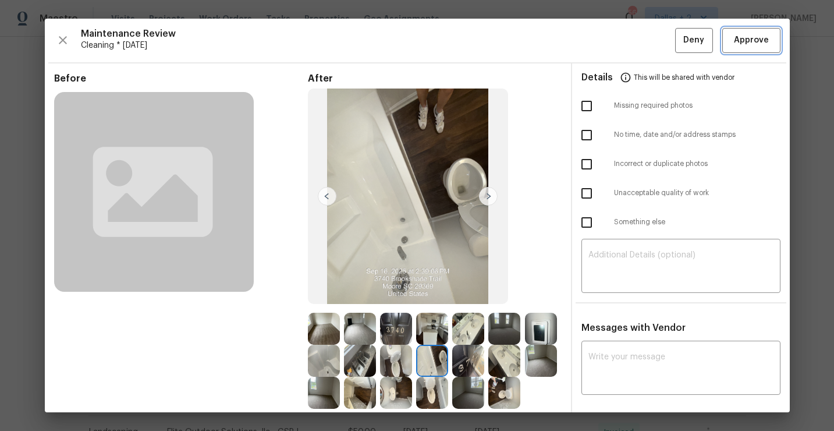
click at [750, 46] on span "Approve" at bounding box center [751, 40] width 35 height 15
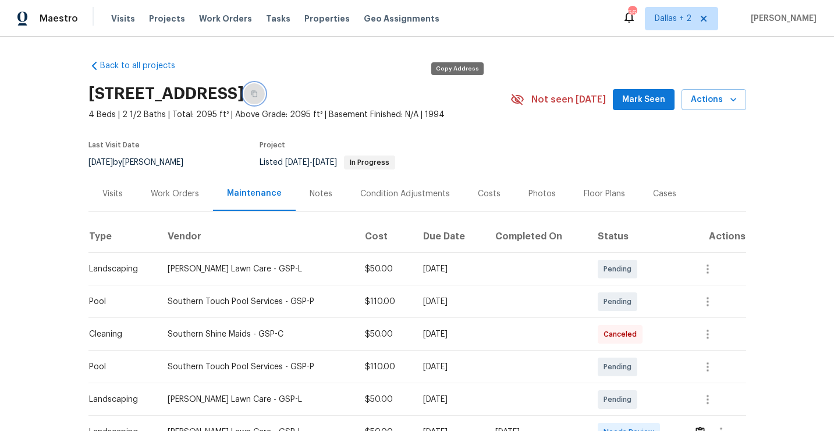
click at [258, 94] on icon "button" at bounding box center [254, 93] width 7 height 7
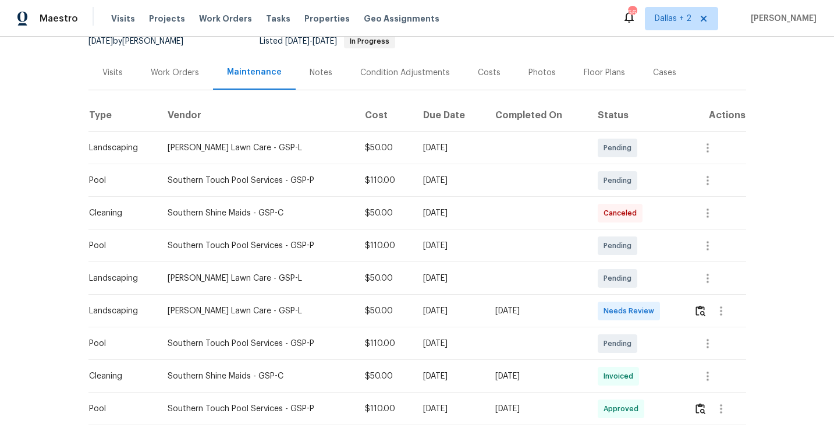
scroll to position [164, 0]
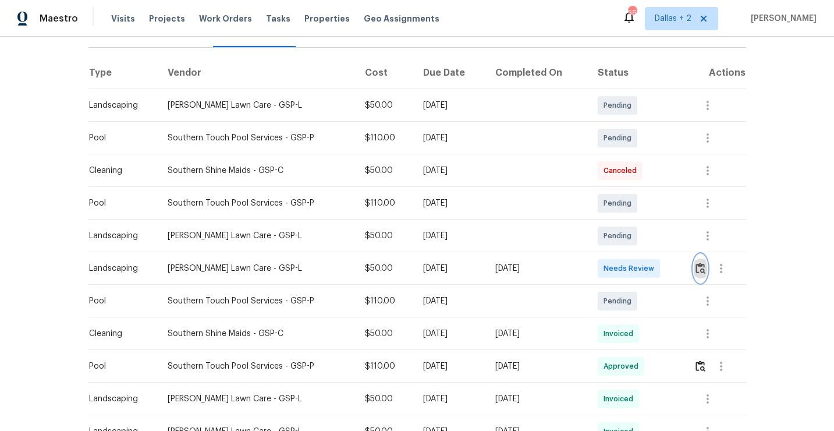
click at [700, 275] on button "button" at bounding box center [700, 268] width 13 height 28
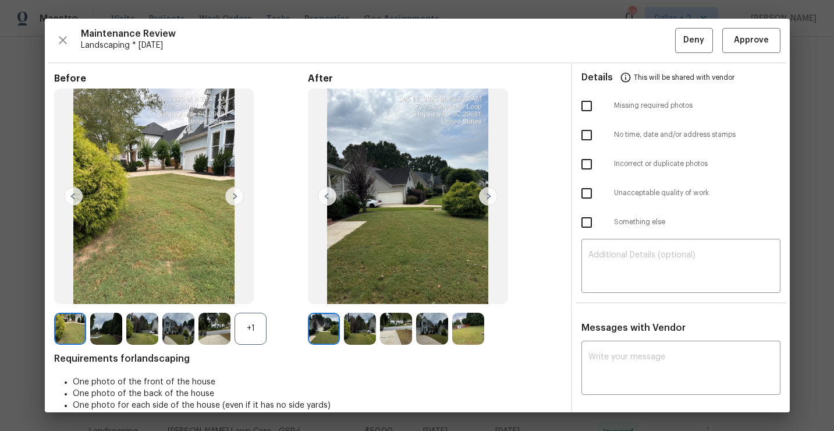
click at [254, 342] on div "+1" at bounding box center [251, 329] width 32 height 32
click at [246, 324] on img at bounding box center [251, 329] width 32 height 32
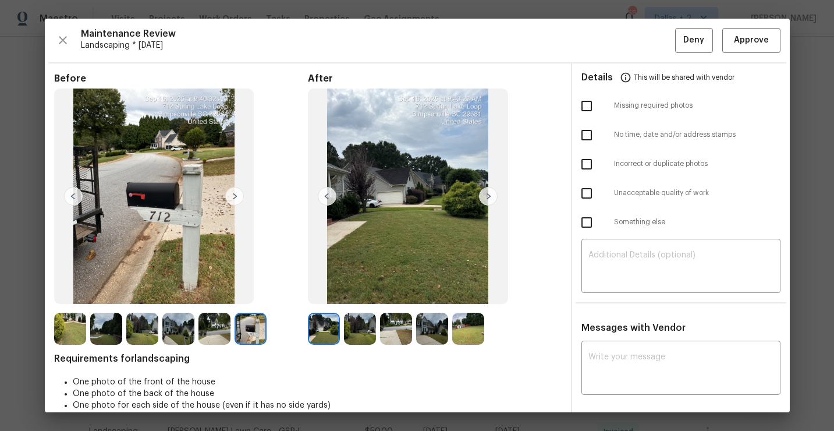
click at [354, 316] on img at bounding box center [360, 329] width 32 height 32
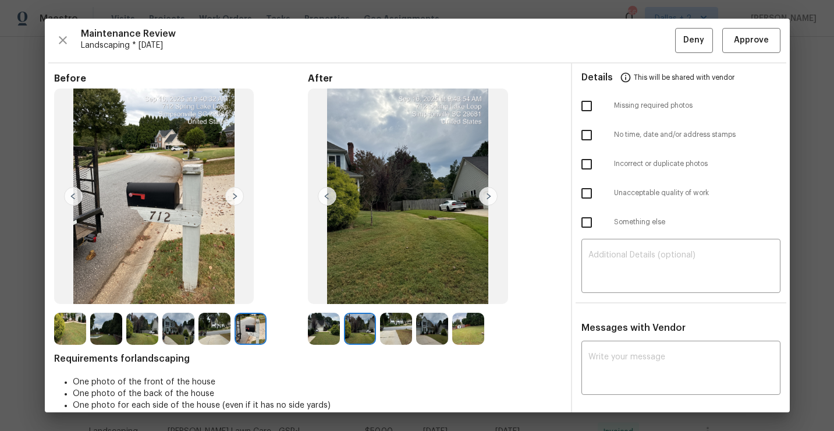
click at [400, 331] on img at bounding box center [396, 329] width 32 height 32
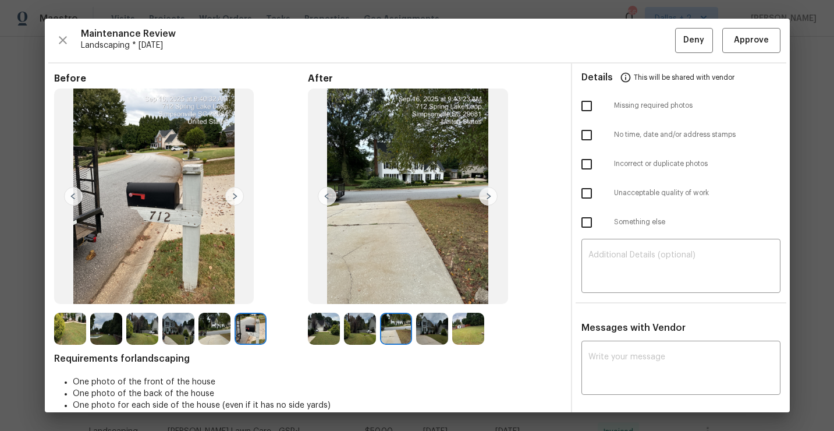
click at [435, 329] on img at bounding box center [432, 329] width 32 height 32
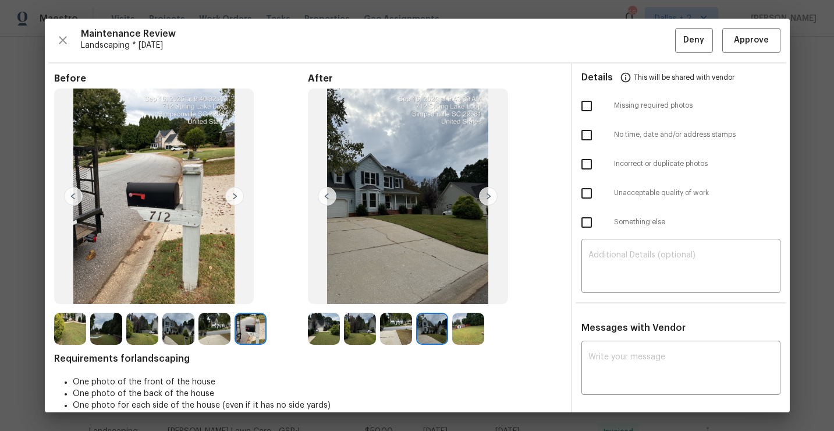
click at [465, 327] on img at bounding box center [468, 329] width 32 height 32
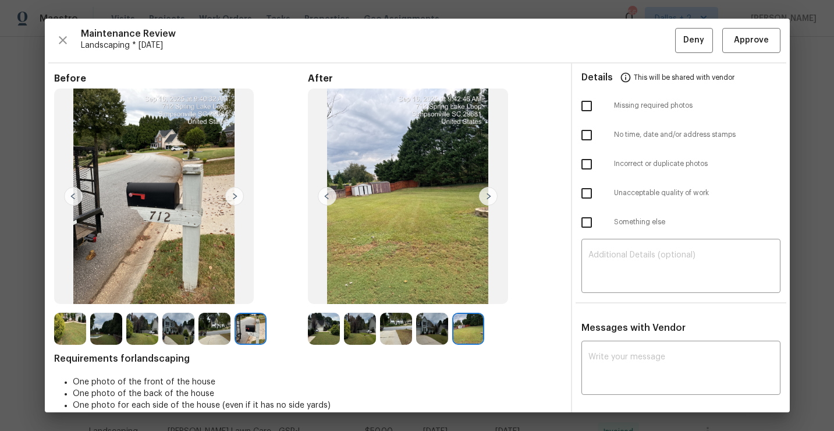
click at [434, 325] on img at bounding box center [432, 329] width 32 height 32
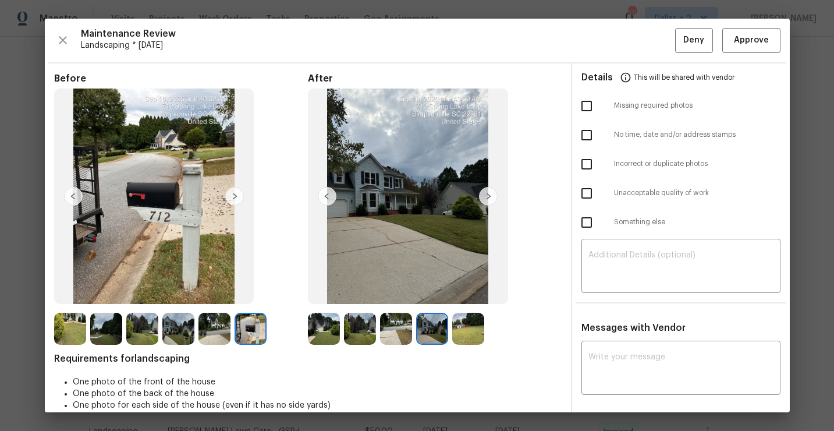
click at [396, 326] on img at bounding box center [396, 329] width 32 height 32
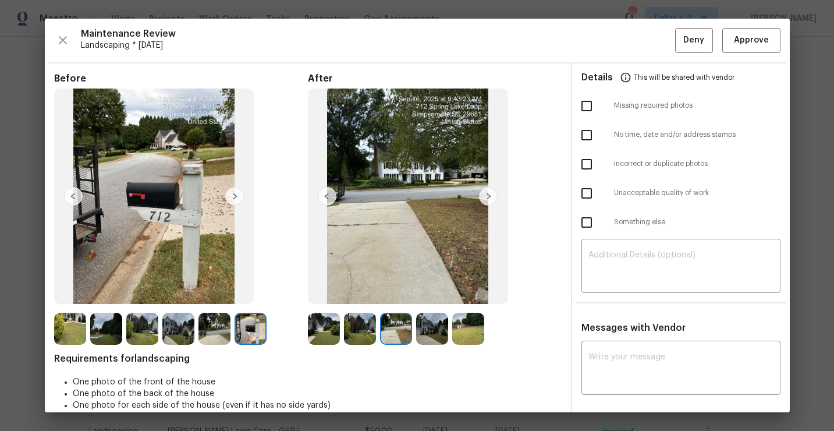
click at [352, 323] on img at bounding box center [360, 329] width 32 height 32
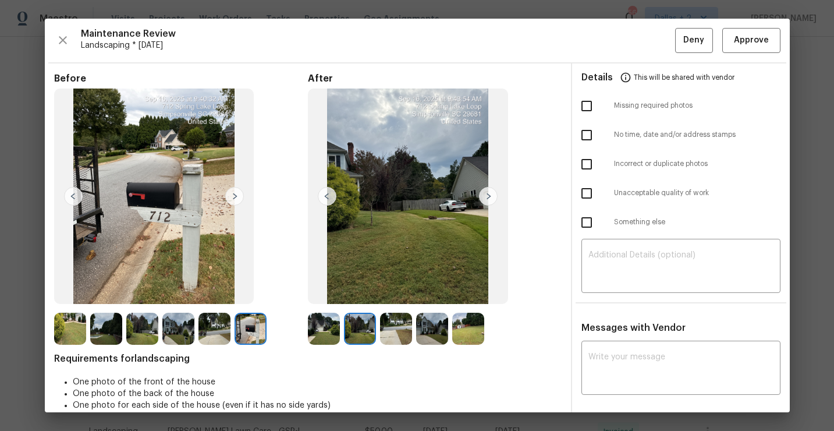
click at [325, 335] on img at bounding box center [324, 329] width 32 height 32
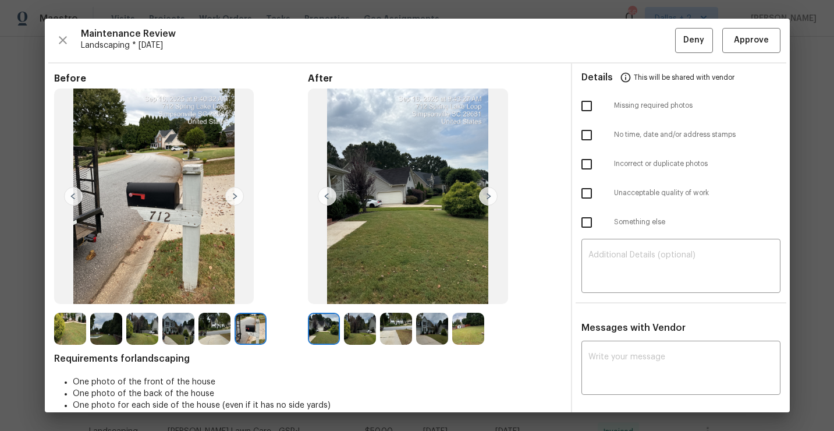
click at [359, 325] on img at bounding box center [360, 329] width 32 height 32
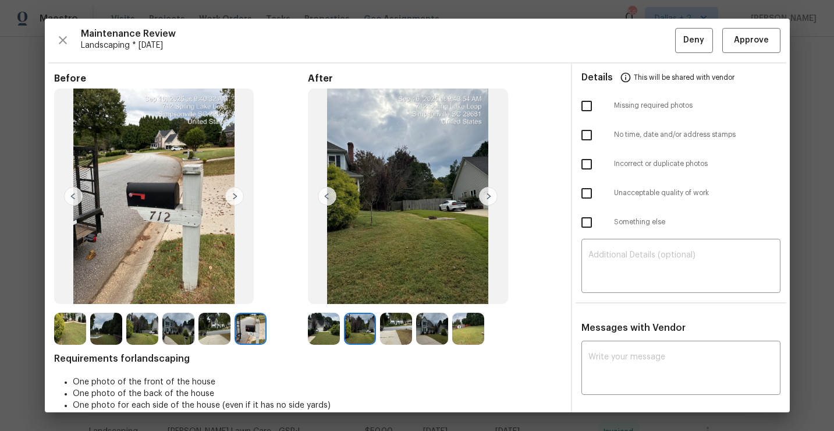
click at [396, 330] on img at bounding box center [396, 329] width 32 height 32
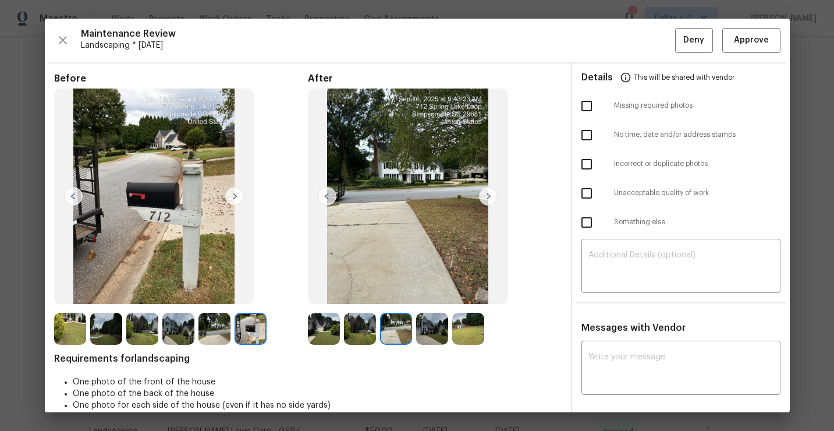
click at [431, 328] on img at bounding box center [432, 329] width 32 height 32
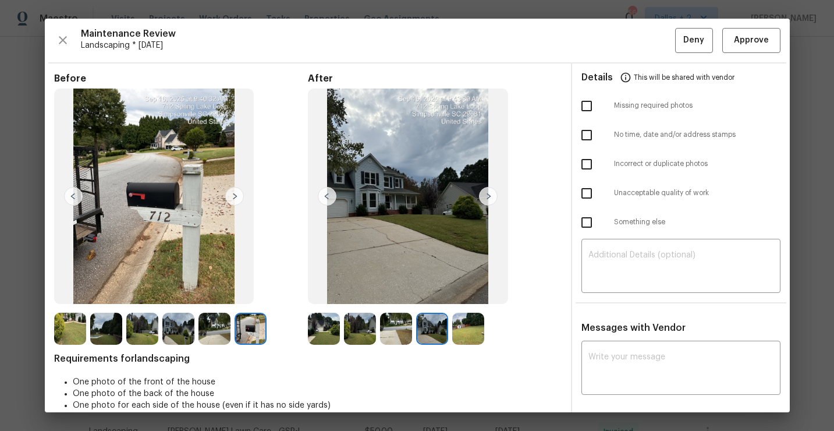
click at [461, 328] on img at bounding box center [468, 329] width 32 height 32
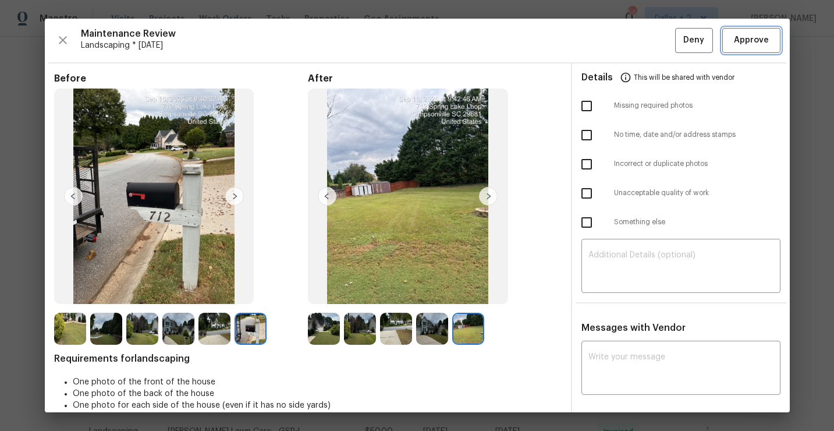
click at [754, 43] on span "Approve" at bounding box center [751, 40] width 35 height 15
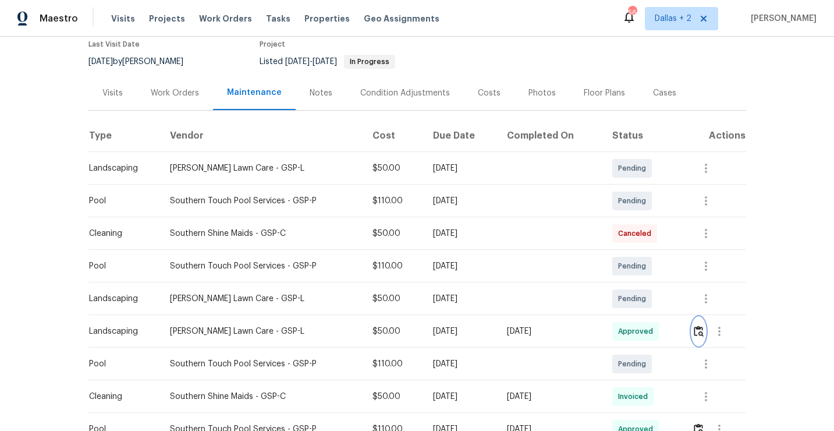
scroll to position [123, 0]
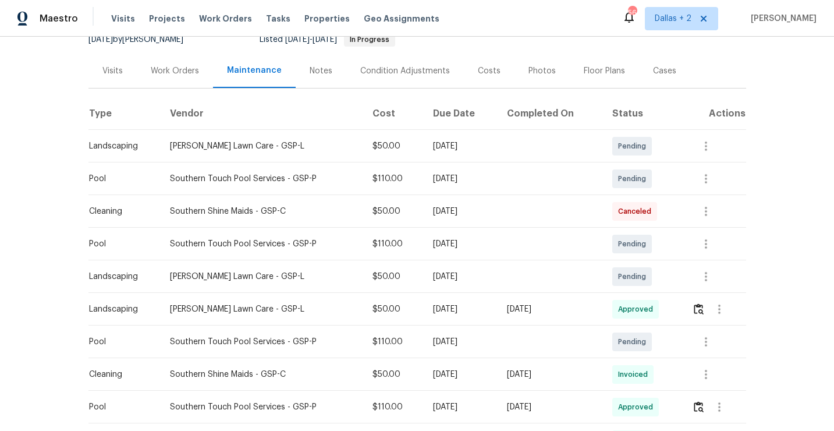
click at [695, 313] on div at bounding box center [718, 309] width 53 height 28
click at [704, 311] on img "button" at bounding box center [699, 308] width 10 height 11
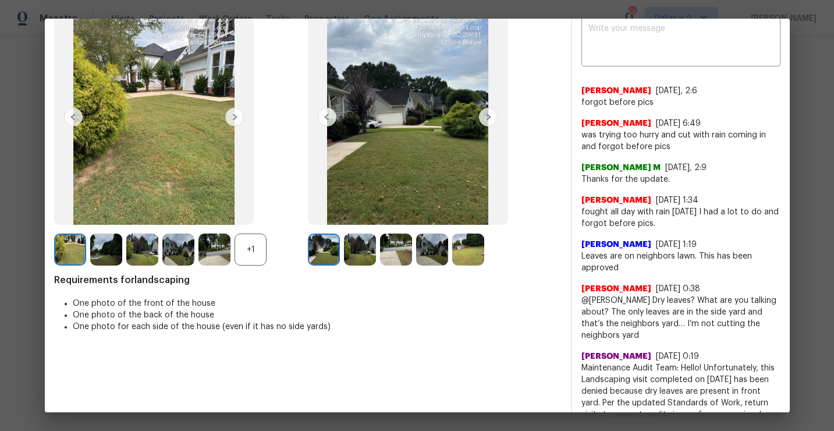
scroll to position [0, 0]
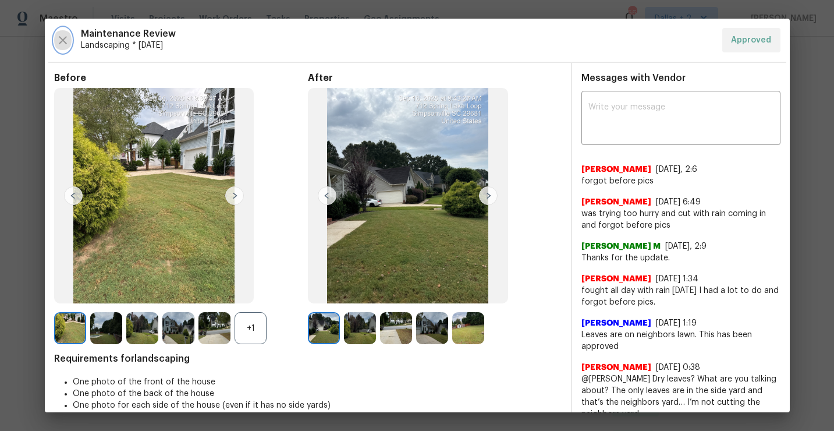
click at [54, 38] on button "button" at bounding box center [62, 40] width 17 height 24
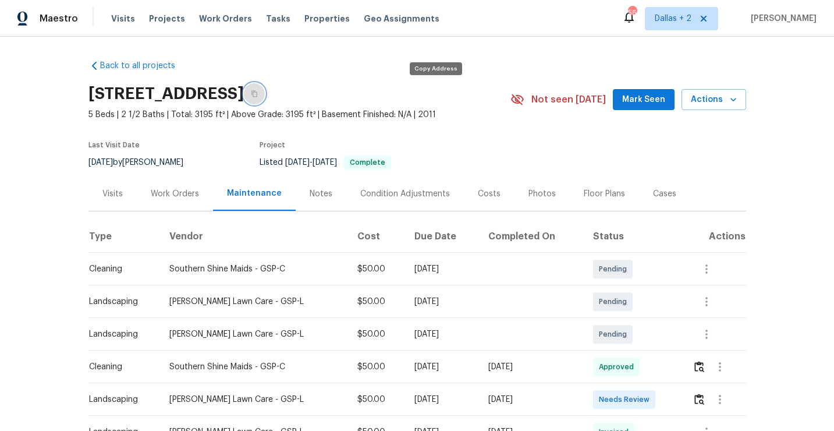
click at [265, 94] on button "button" at bounding box center [254, 93] width 21 height 21
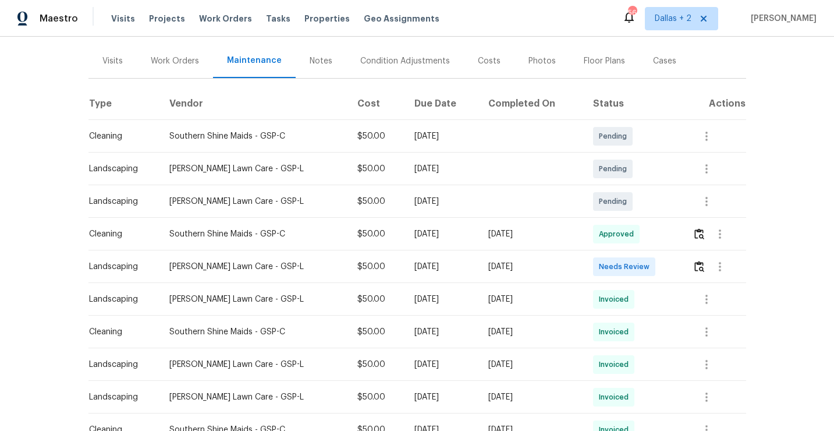
scroll to position [162, 0]
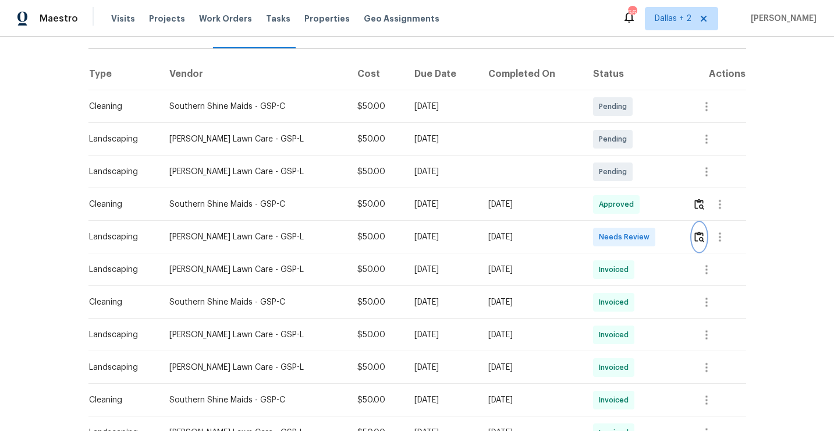
click at [703, 238] on img "button" at bounding box center [700, 236] width 10 height 11
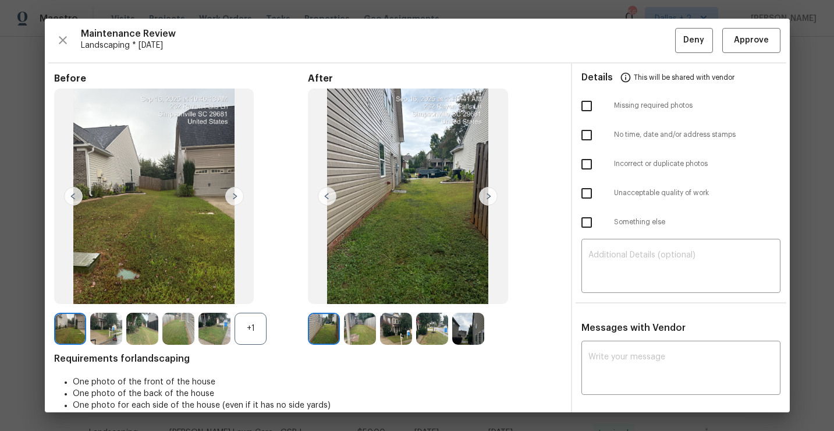
click at [251, 329] on div "+1" at bounding box center [251, 329] width 32 height 32
click at [324, 324] on img at bounding box center [324, 329] width 32 height 32
click at [486, 190] on img at bounding box center [488, 196] width 19 height 19
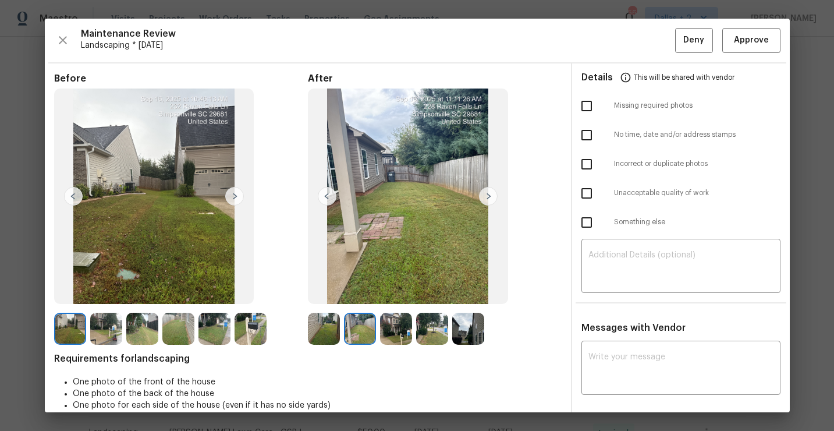
click at [487, 193] on img at bounding box center [488, 196] width 19 height 19
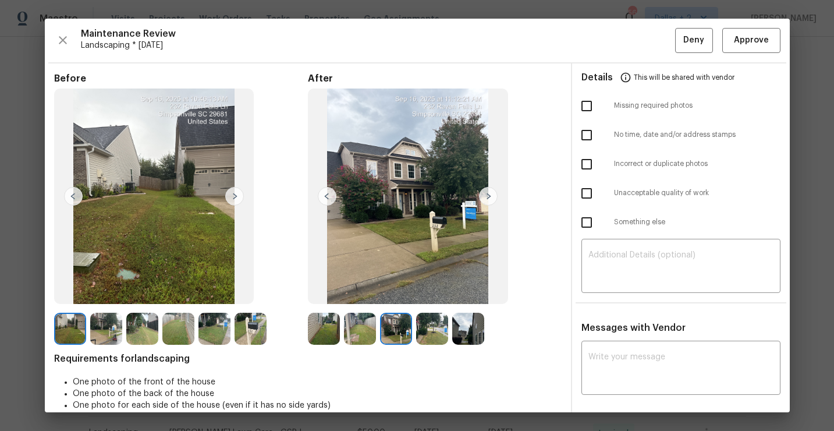
click at [487, 193] on img at bounding box center [488, 196] width 19 height 19
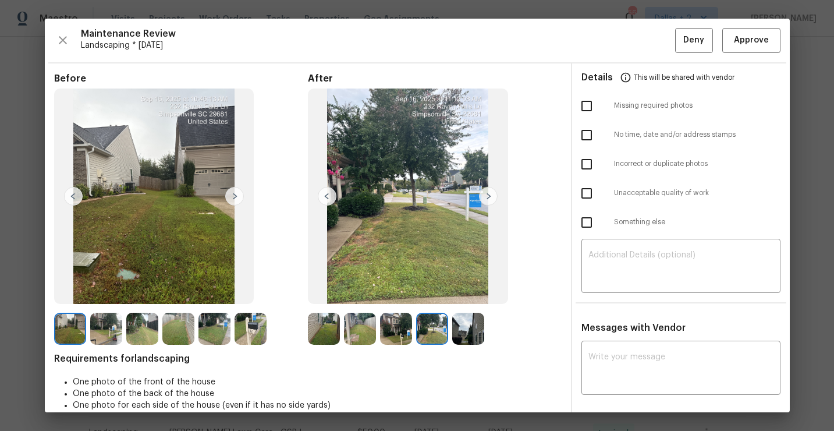
click at [249, 331] on img at bounding box center [251, 329] width 32 height 32
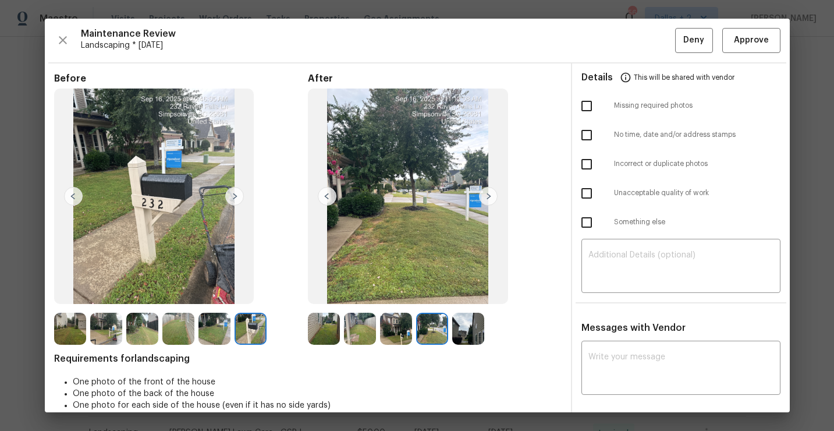
click at [327, 331] on img at bounding box center [324, 329] width 32 height 32
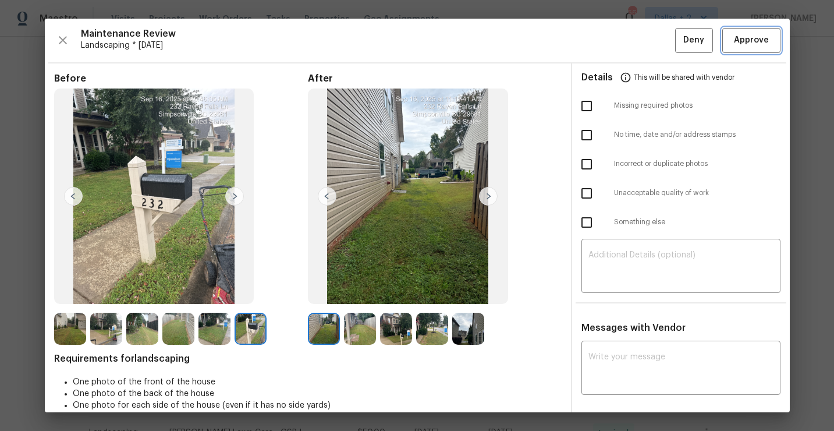
click at [744, 42] on span "Approve" at bounding box center [751, 40] width 35 height 15
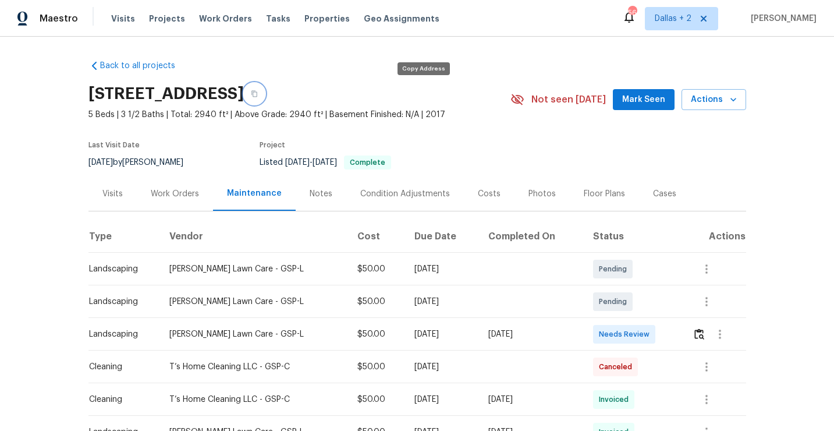
click at [265, 97] on button "button" at bounding box center [254, 93] width 21 height 21
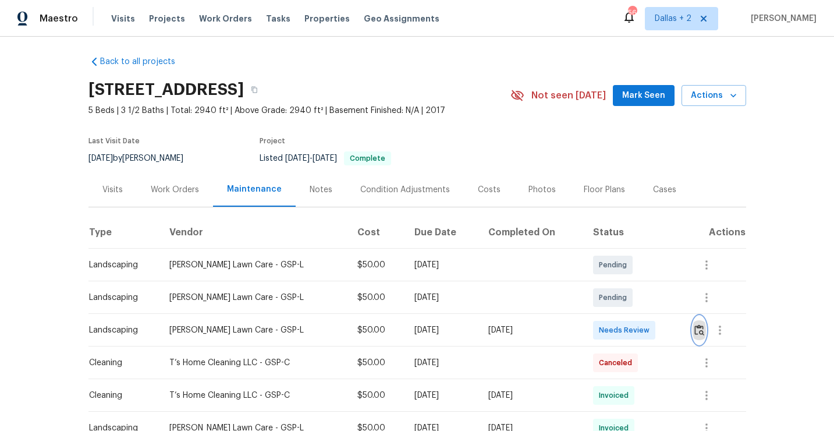
click at [703, 328] on img "button" at bounding box center [700, 329] width 10 height 11
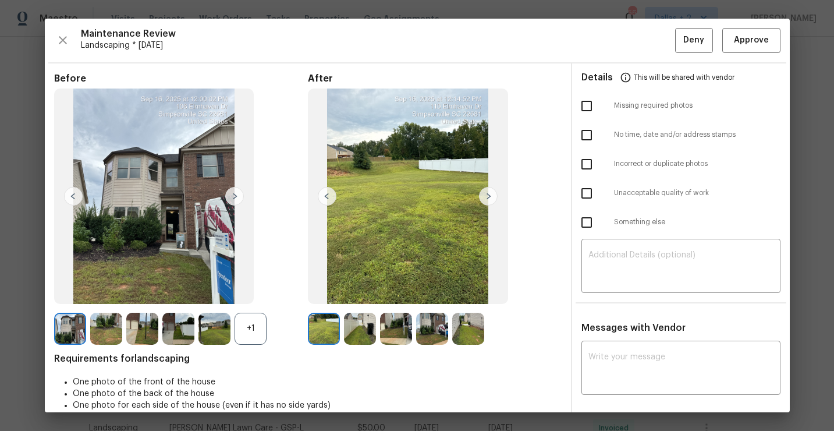
click at [252, 331] on div "+1" at bounding box center [251, 329] width 32 height 32
click at [238, 196] on img at bounding box center [234, 196] width 19 height 19
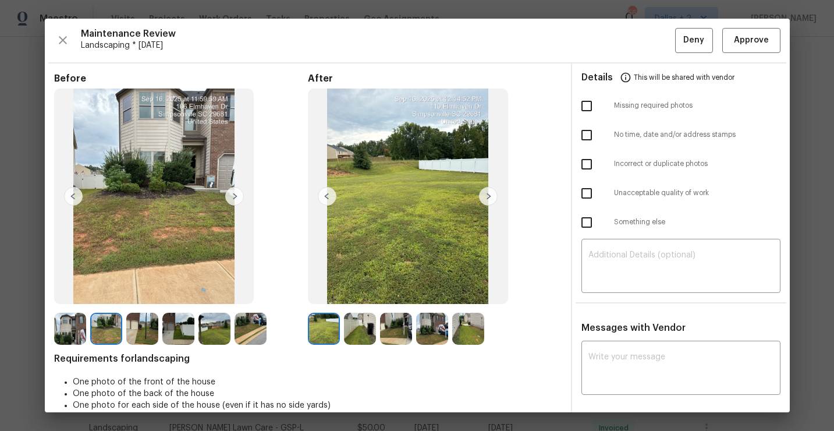
click at [362, 333] on img at bounding box center [360, 329] width 32 height 32
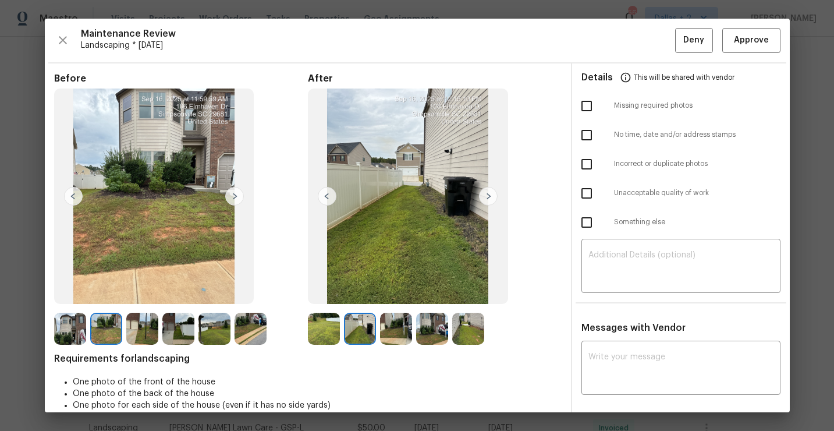
click at [404, 339] on img at bounding box center [396, 329] width 32 height 32
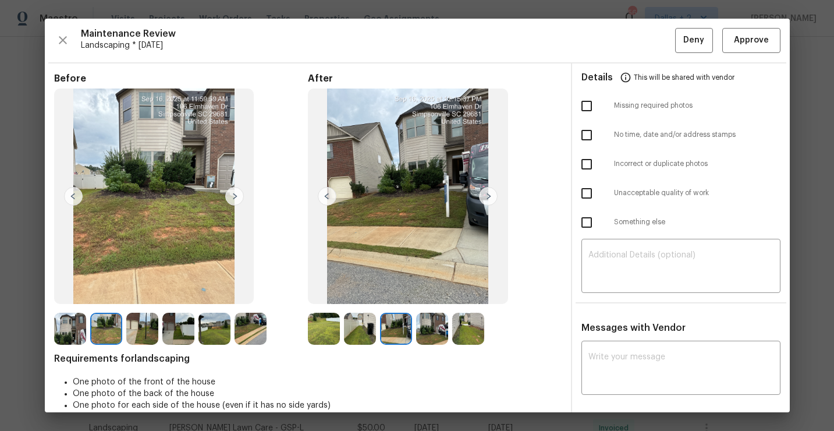
click at [363, 324] on img at bounding box center [360, 329] width 32 height 32
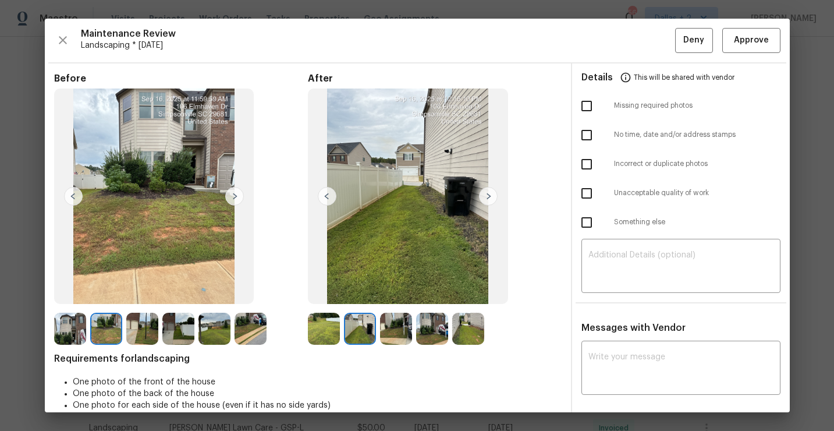
click at [395, 334] on img at bounding box center [396, 329] width 32 height 32
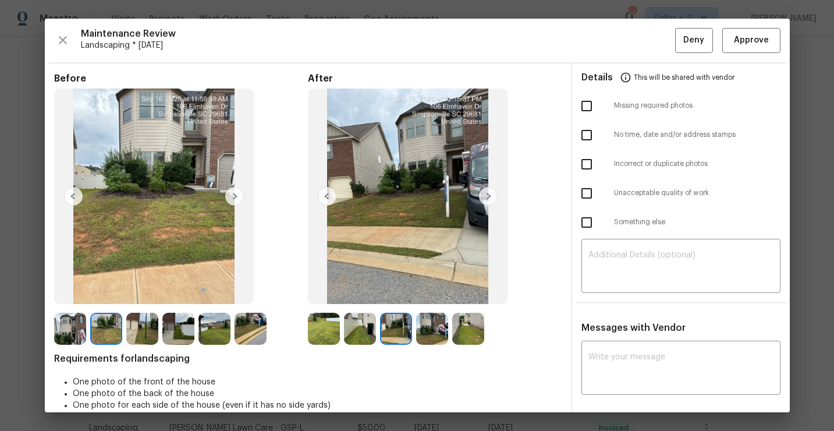
click at [143, 328] on img at bounding box center [142, 329] width 32 height 32
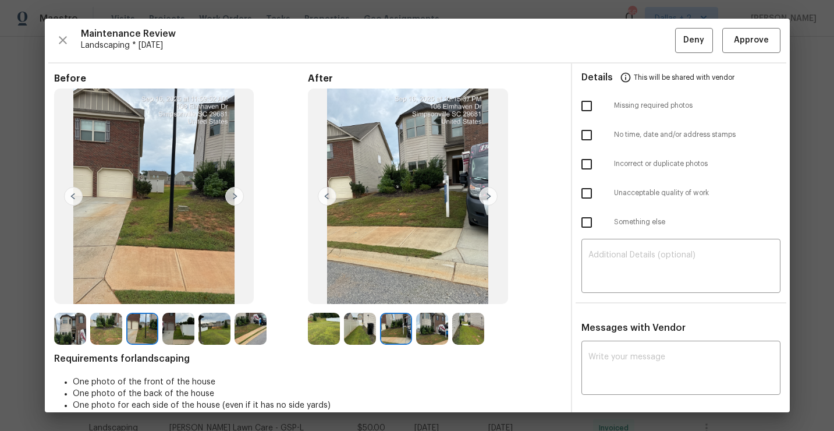
click at [101, 325] on img at bounding box center [106, 329] width 32 height 32
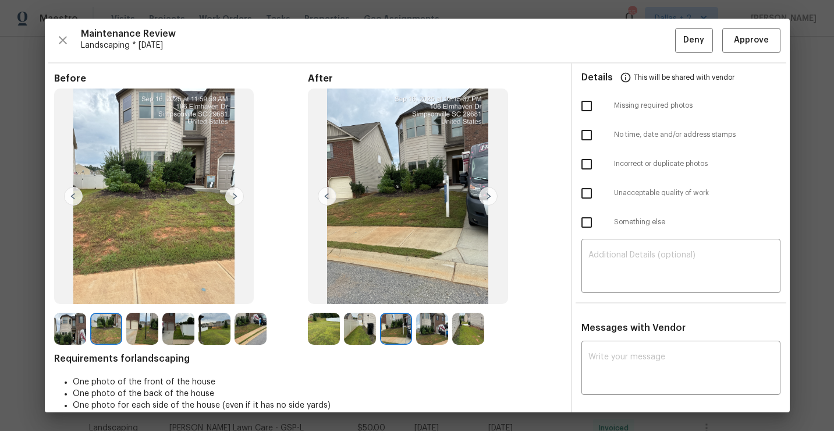
click at [208, 321] on img at bounding box center [215, 329] width 32 height 32
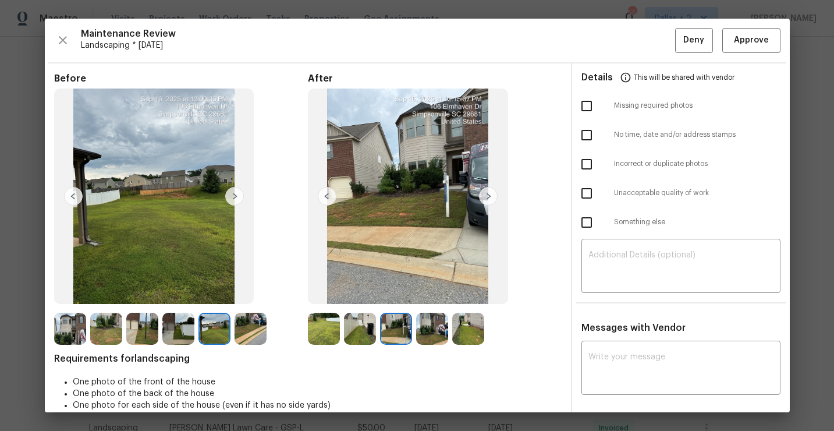
click at [247, 326] on img at bounding box center [251, 329] width 32 height 32
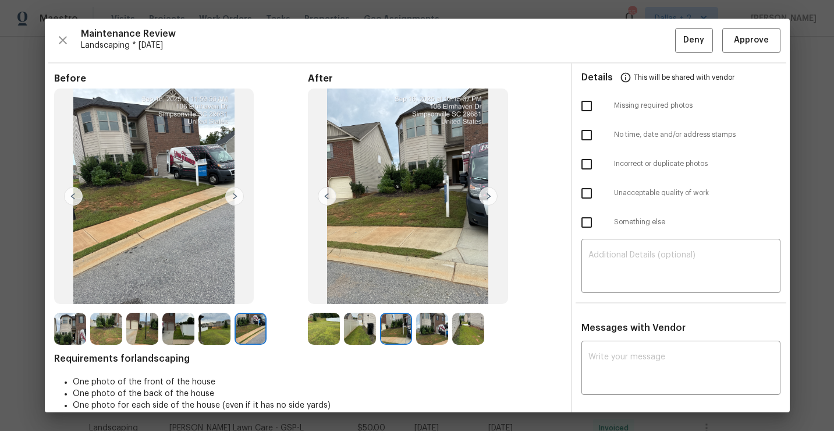
click at [423, 324] on img at bounding box center [432, 329] width 32 height 32
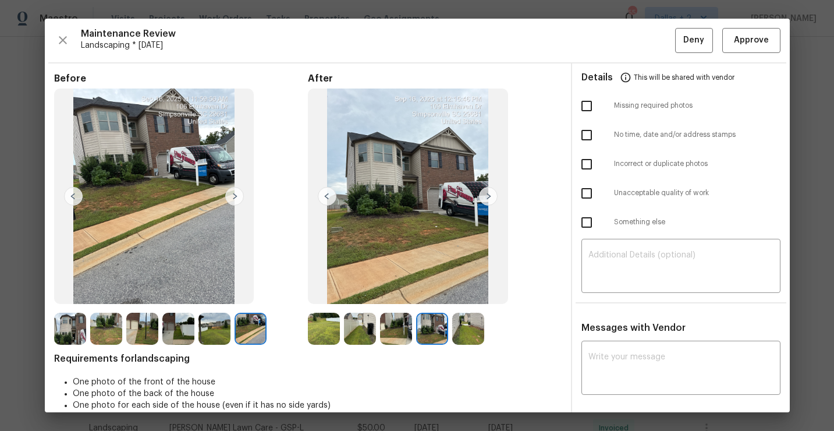
click at [472, 334] on img at bounding box center [468, 329] width 32 height 32
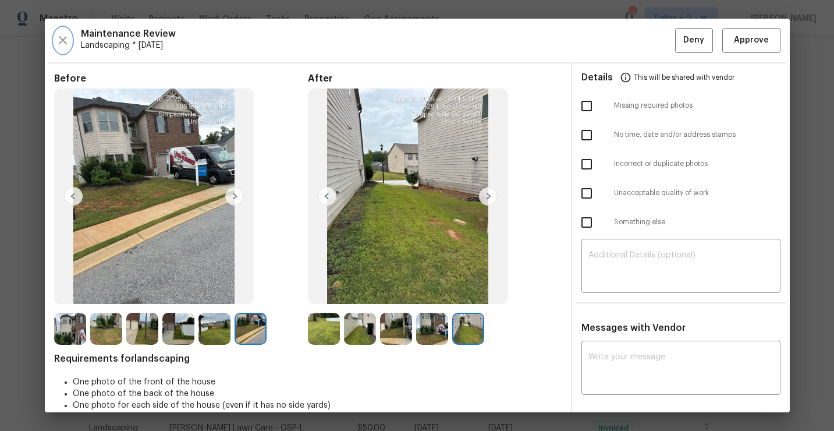
click at [69, 44] on icon "button" at bounding box center [63, 40] width 14 height 14
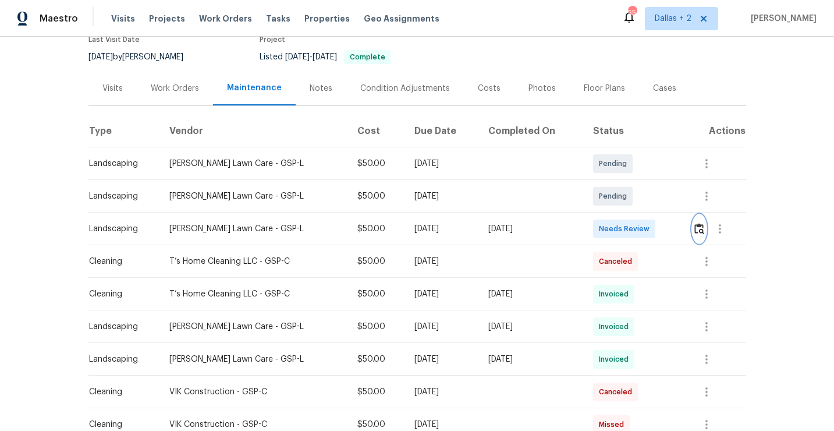
scroll to position [134, 0]
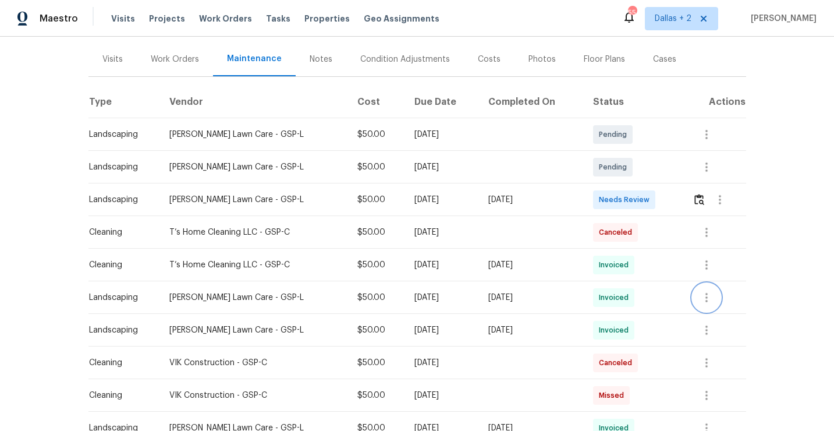
click at [706, 299] on icon "button" at bounding box center [707, 297] width 14 height 14
click at [713, 319] on li "View details" at bounding box center [735, 316] width 82 height 19
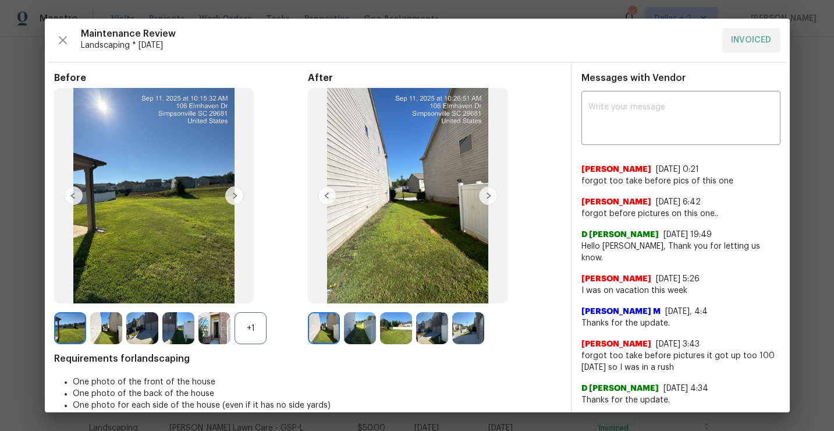
click at [236, 325] on div "+1" at bounding box center [251, 328] width 32 height 32
click at [215, 323] on img at bounding box center [215, 328] width 32 height 32
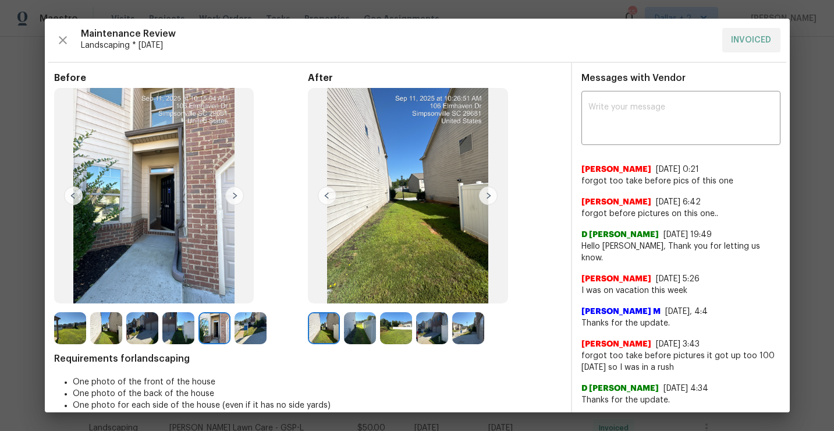
click at [72, 334] on img at bounding box center [70, 328] width 32 height 32
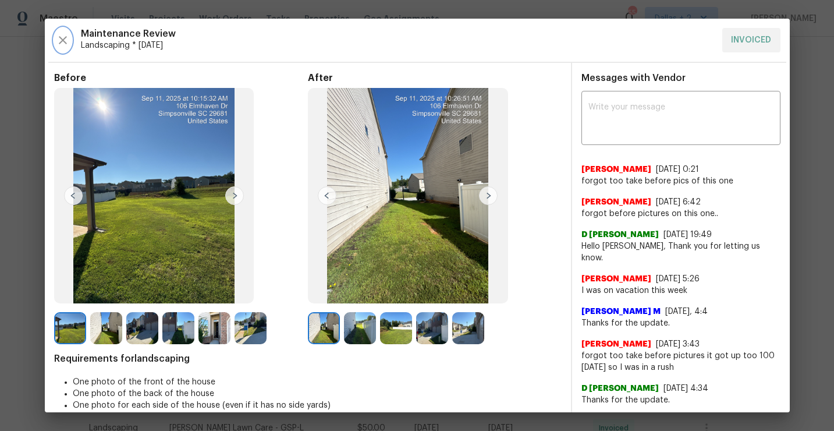
click at [65, 42] on icon "button" at bounding box center [63, 40] width 14 height 14
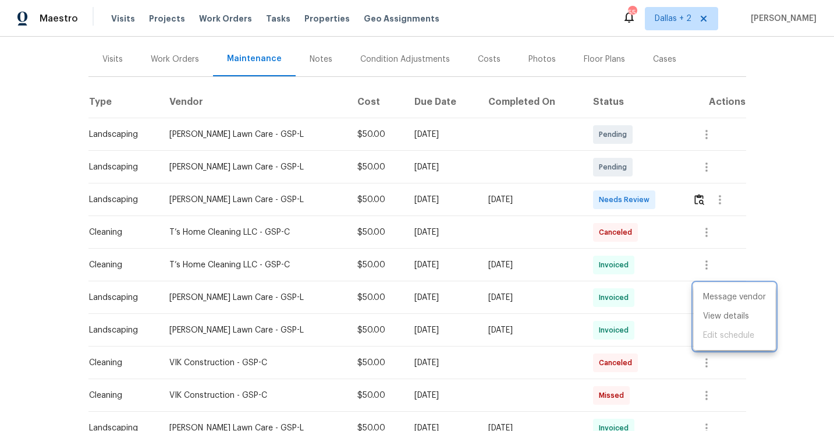
click at [700, 203] on div at bounding box center [417, 215] width 834 height 431
click at [693, 187] on div at bounding box center [719, 200] width 53 height 28
click at [697, 194] on img "button" at bounding box center [700, 199] width 10 height 11
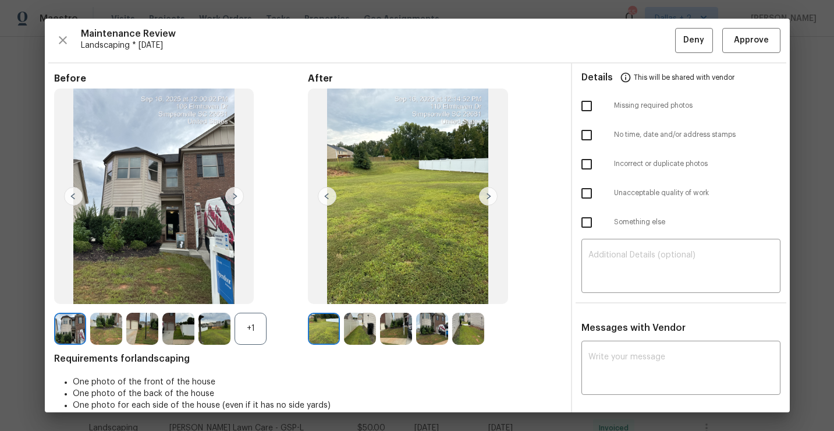
click at [252, 336] on div "+1" at bounding box center [251, 329] width 32 height 32
click at [257, 336] on img at bounding box center [251, 329] width 32 height 32
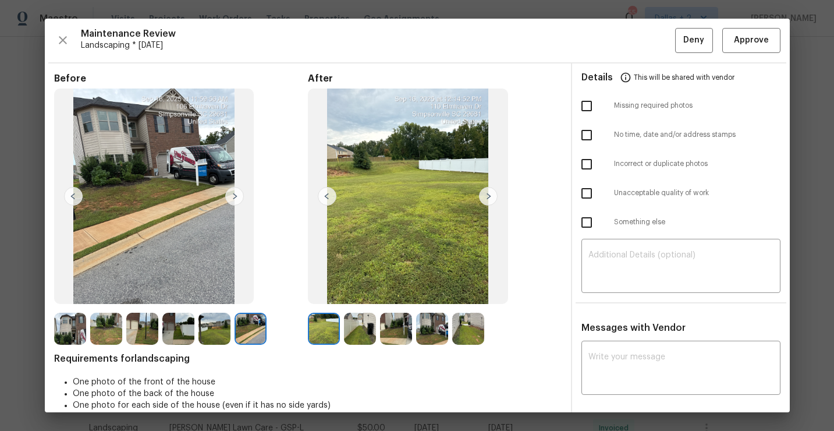
click at [103, 328] on img at bounding box center [106, 329] width 32 height 32
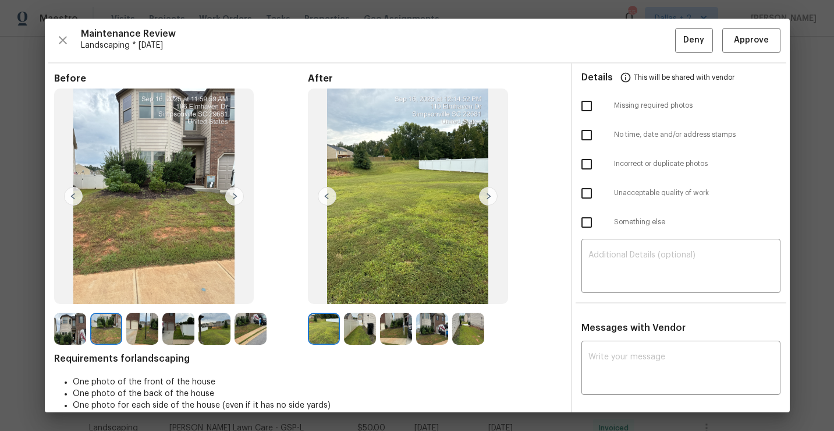
click at [148, 323] on img at bounding box center [142, 329] width 32 height 32
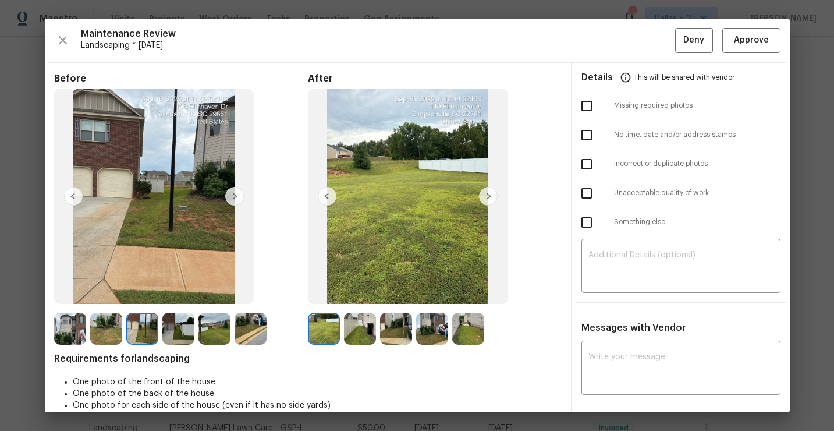
click at [190, 329] on img at bounding box center [178, 329] width 32 height 32
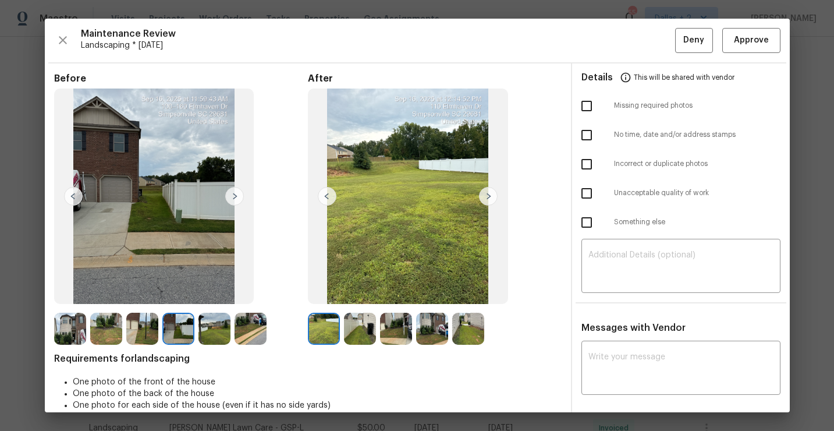
click at [218, 334] on img at bounding box center [215, 329] width 32 height 32
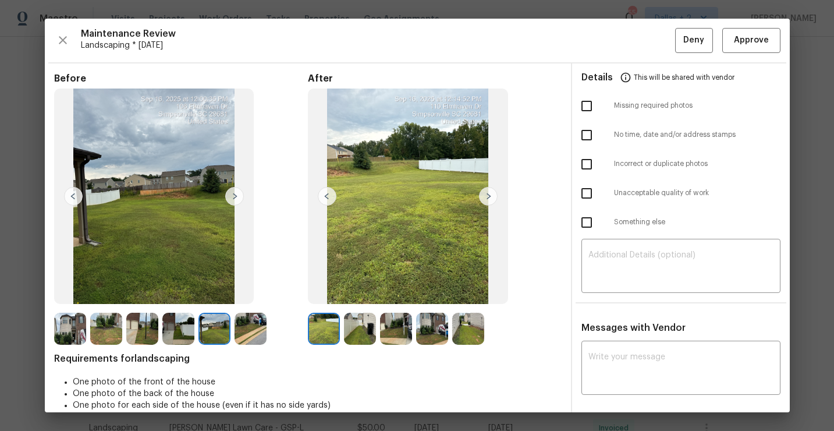
click at [237, 332] on img at bounding box center [251, 329] width 32 height 32
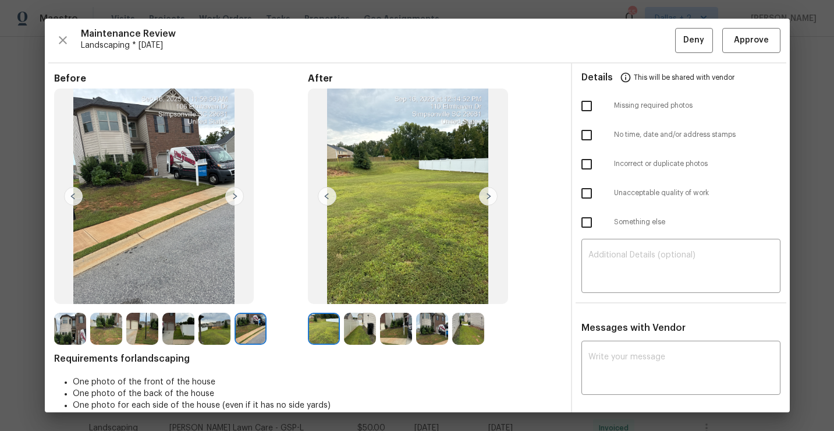
click at [356, 320] on img at bounding box center [360, 329] width 32 height 32
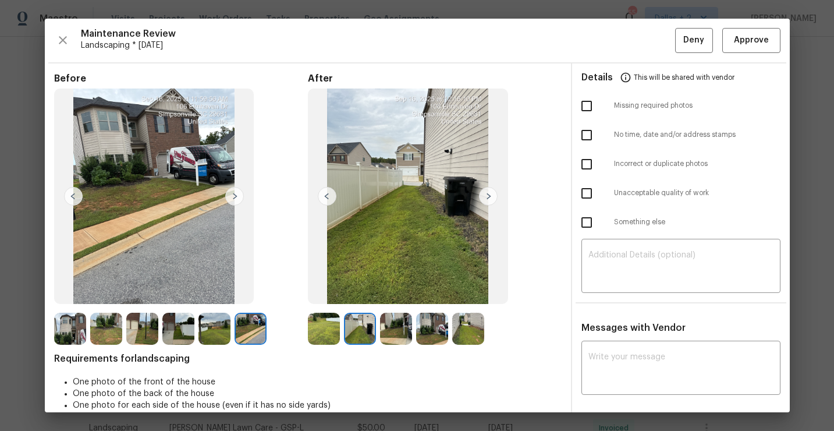
click at [402, 324] on img at bounding box center [396, 329] width 32 height 32
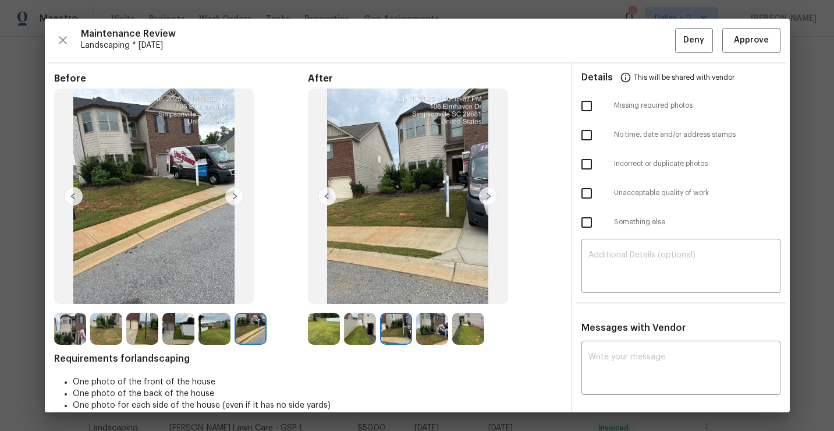
click at [436, 325] on img at bounding box center [432, 329] width 32 height 32
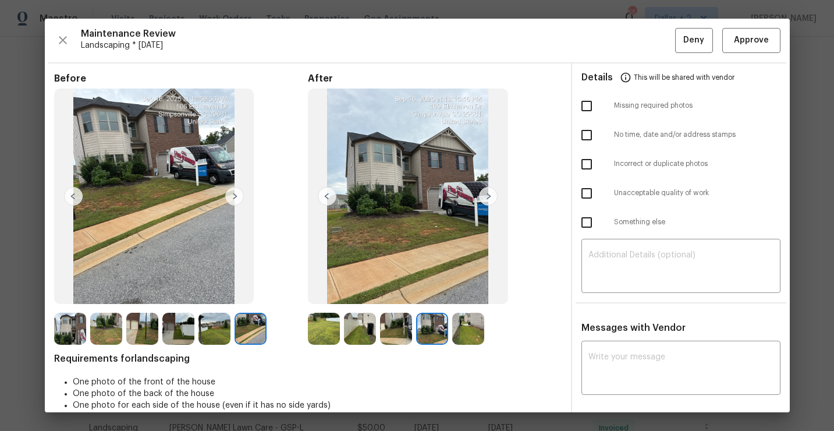
click at [472, 335] on img at bounding box center [468, 329] width 32 height 32
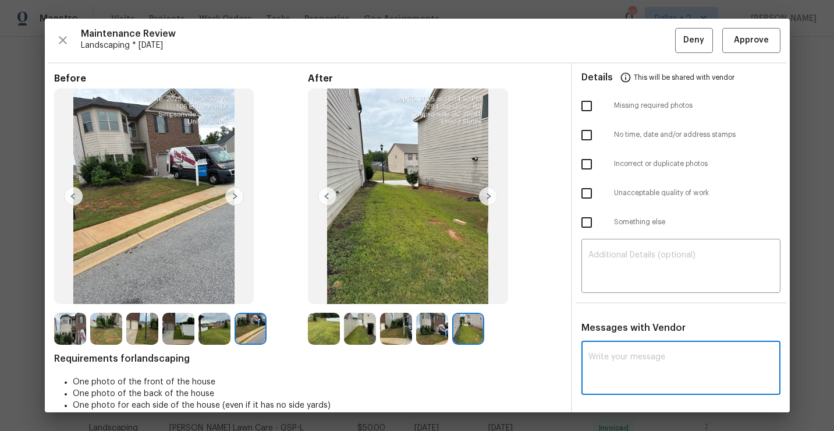
click at [625, 369] on textarea at bounding box center [681, 369] width 185 height 33
paste textarea "Maintenance Audit Team: Hello! Appreciate the neat work, but unfortunately this…"
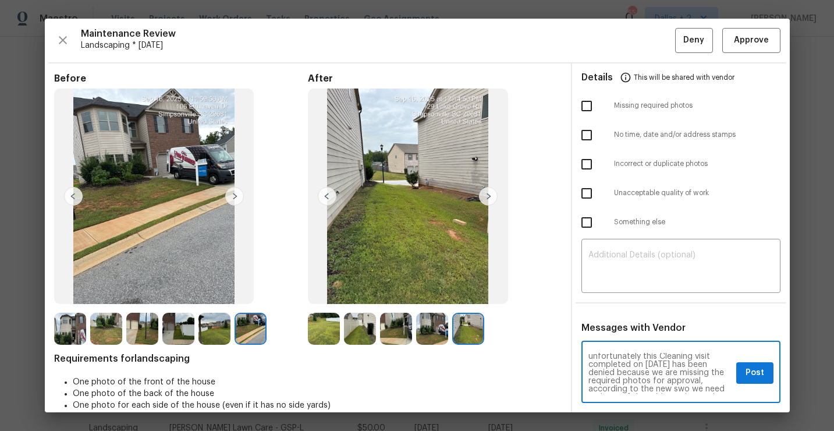
scroll to position [28, 0]
type textarea "Maintenance Audit Team: Hello! Appreciate the neat work, but unfortunately this…"
click at [767, 368] on button "Post" at bounding box center [754, 373] width 37 height 22
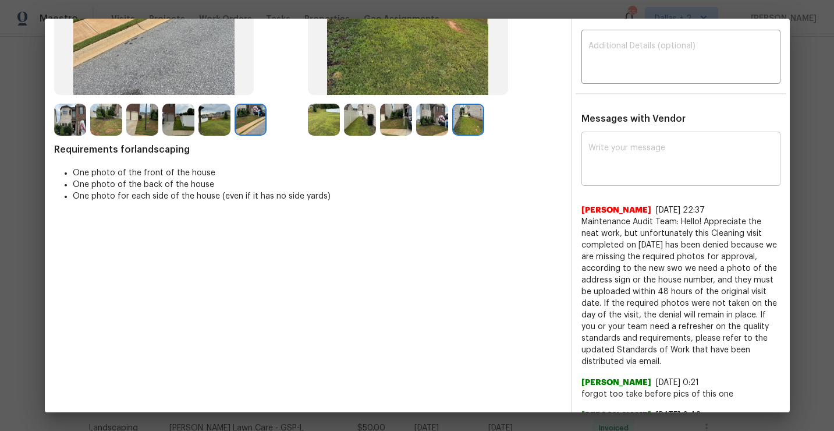
scroll to position [0, 0]
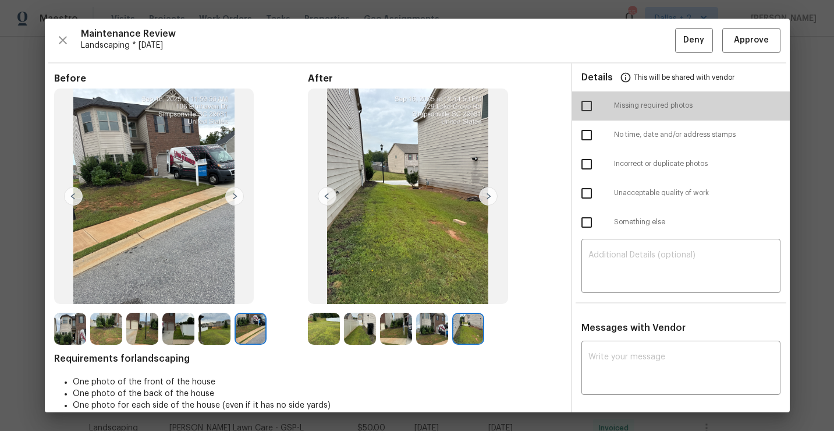
click at [584, 109] on input "checkbox" at bounding box center [587, 106] width 24 height 24
checkbox input "true"
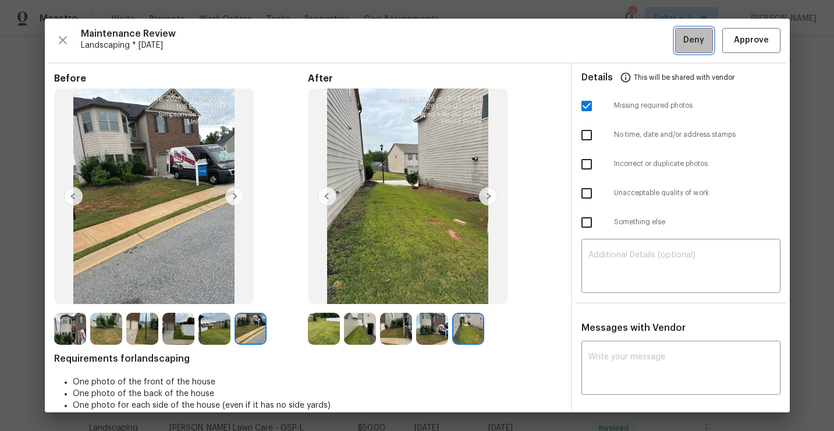
click at [688, 39] on span "Deny" at bounding box center [693, 40] width 21 height 15
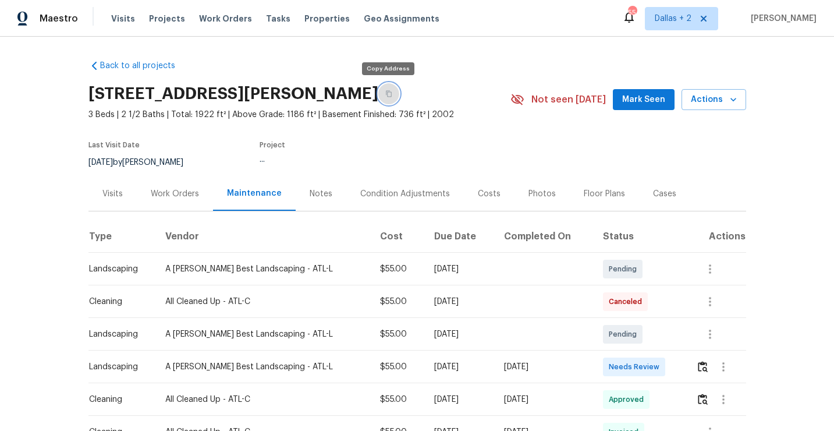
click at [391, 91] on button "button" at bounding box center [388, 93] width 21 height 21
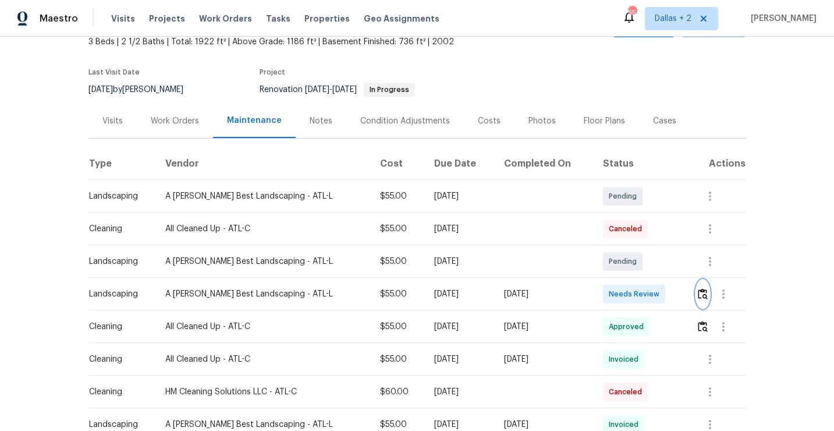
click at [703, 290] on img "button" at bounding box center [703, 293] width 10 height 11
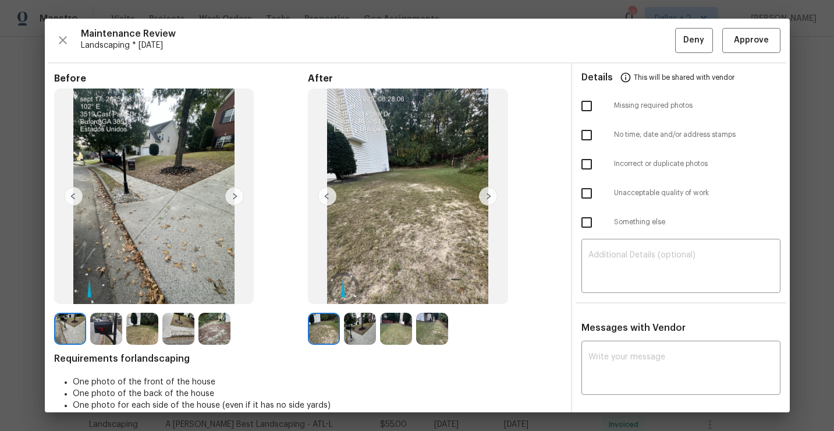
click at [355, 331] on img at bounding box center [360, 329] width 32 height 32
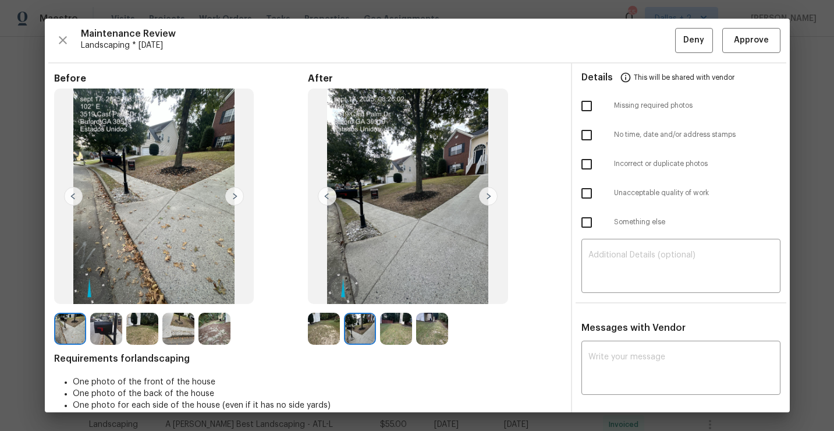
click at [321, 319] on img at bounding box center [324, 329] width 32 height 32
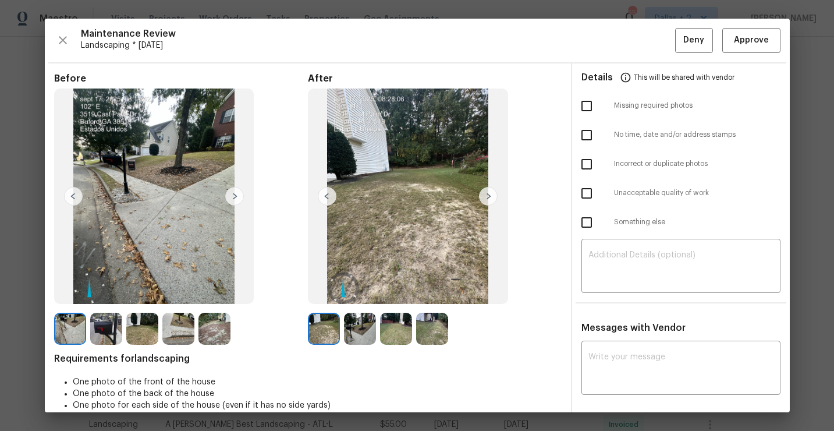
click at [402, 325] on img at bounding box center [396, 329] width 32 height 32
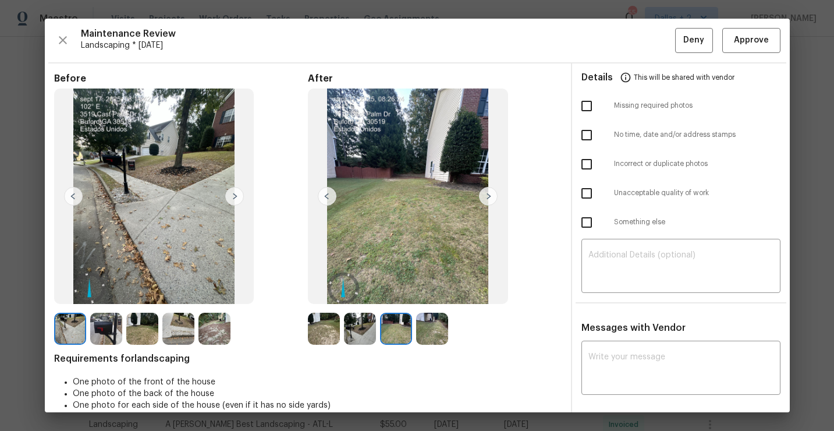
click at [438, 329] on img at bounding box center [432, 329] width 32 height 32
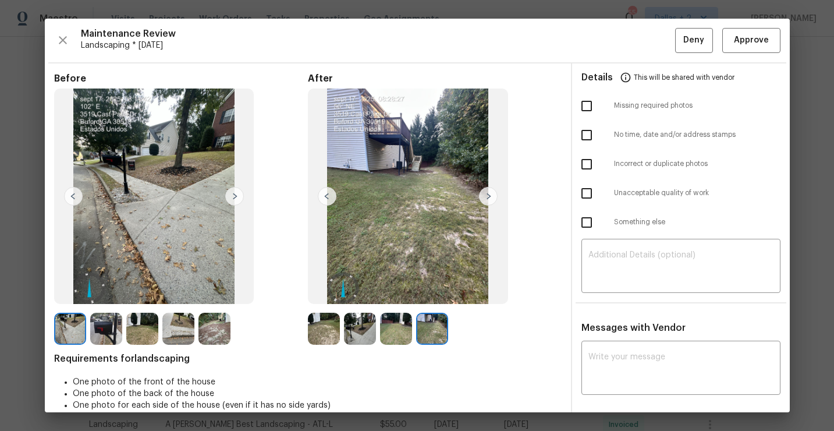
click at [330, 324] on img at bounding box center [324, 329] width 32 height 32
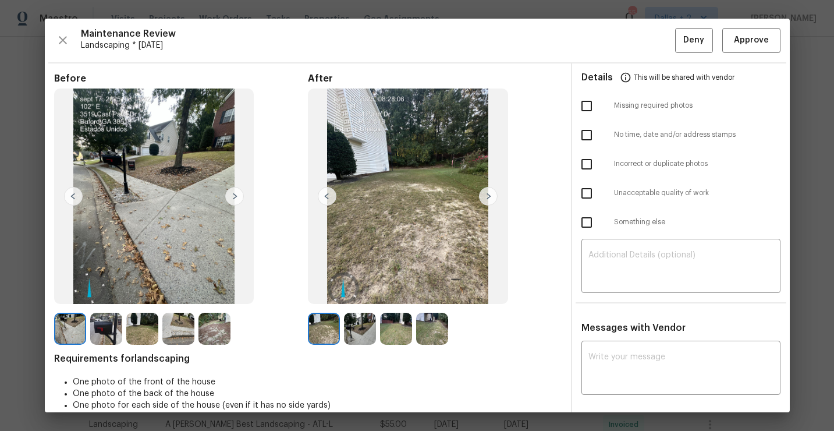
click at [427, 318] on img at bounding box center [432, 329] width 32 height 32
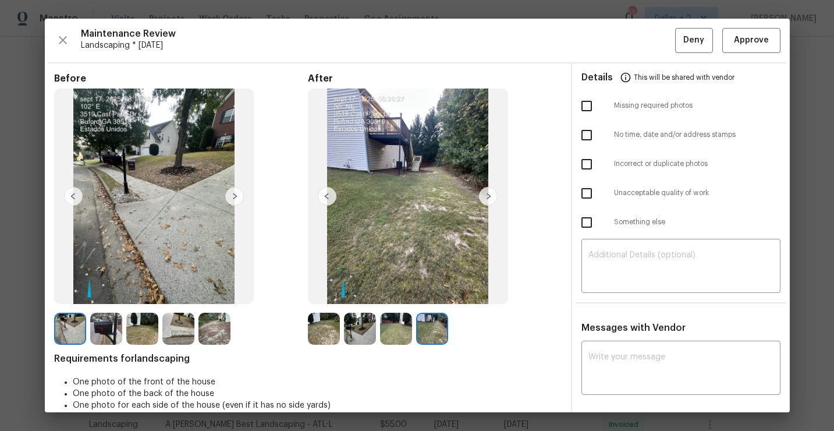
click at [389, 318] on img at bounding box center [396, 329] width 32 height 32
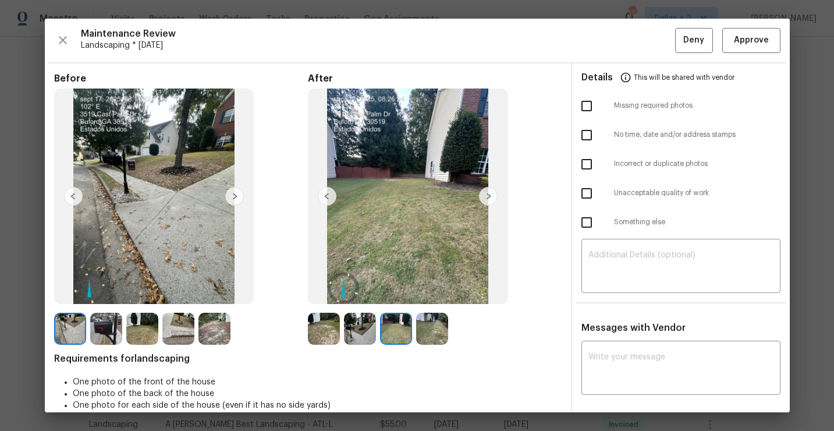
click at [365, 328] on img at bounding box center [360, 329] width 32 height 32
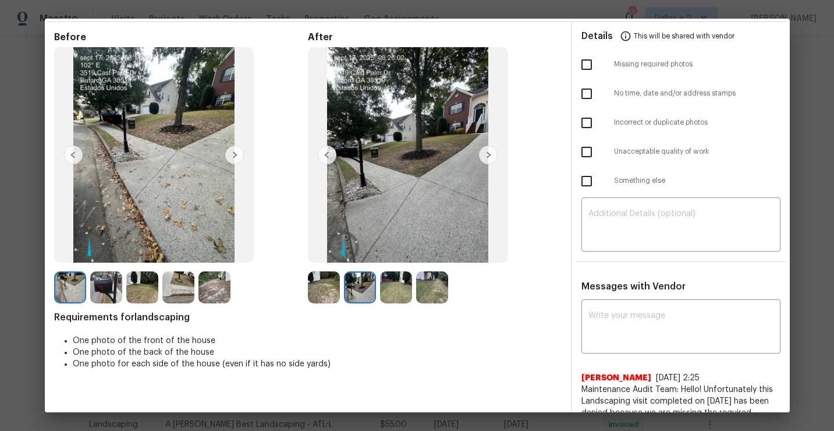
scroll to position [40, 0]
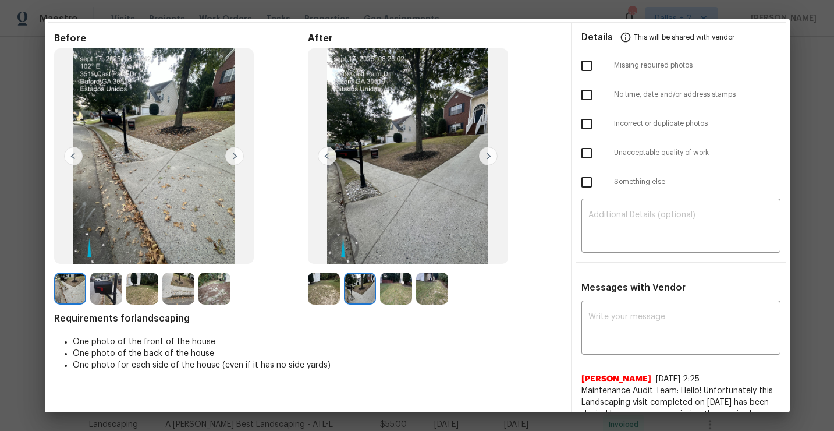
click at [323, 279] on img at bounding box center [324, 288] width 32 height 32
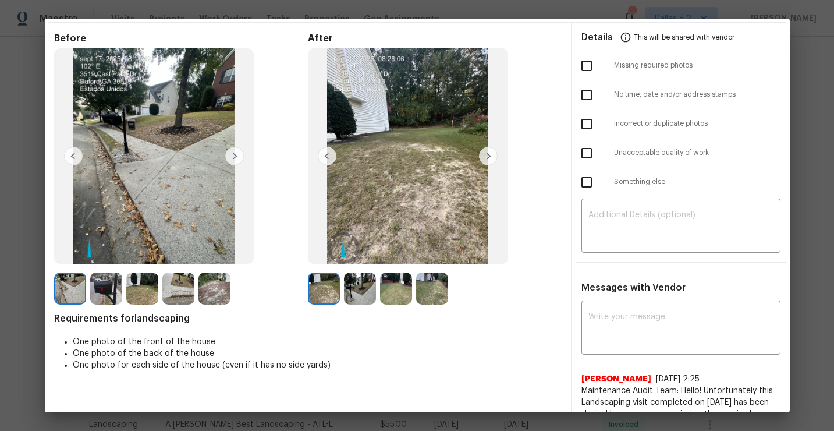
click at [366, 288] on img at bounding box center [360, 288] width 32 height 32
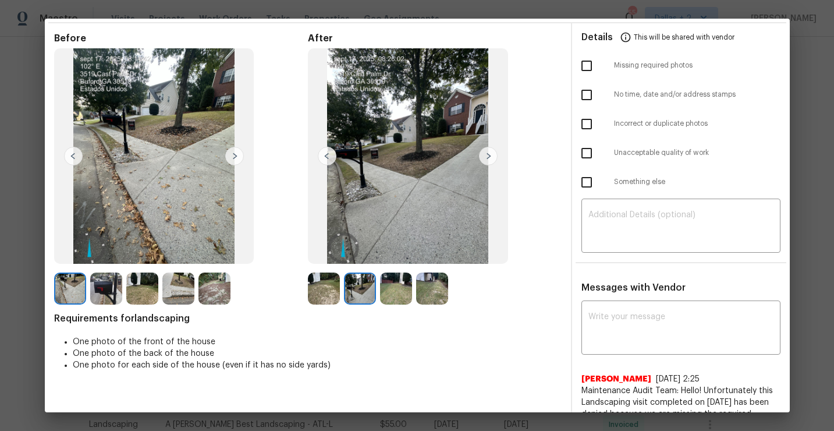
click at [398, 281] on img at bounding box center [396, 288] width 32 height 32
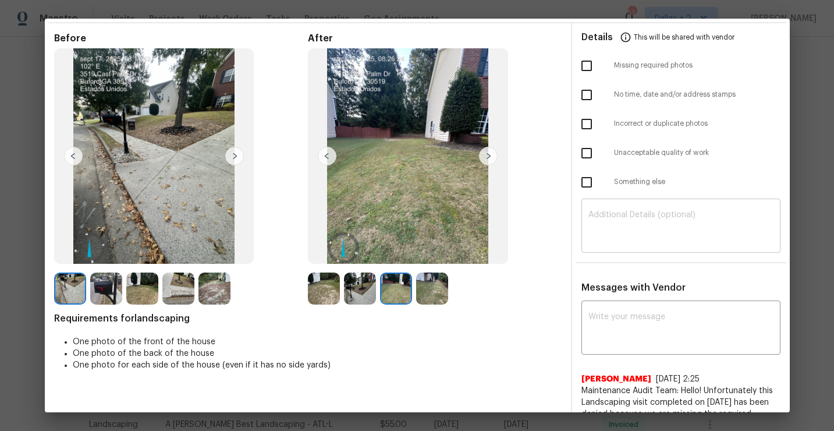
scroll to position [0, 0]
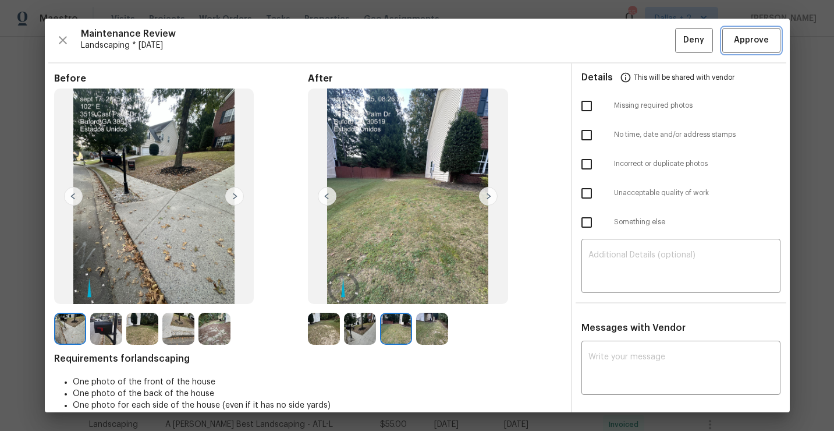
click at [758, 48] on button "Approve" at bounding box center [751, 40] width 58 height 25
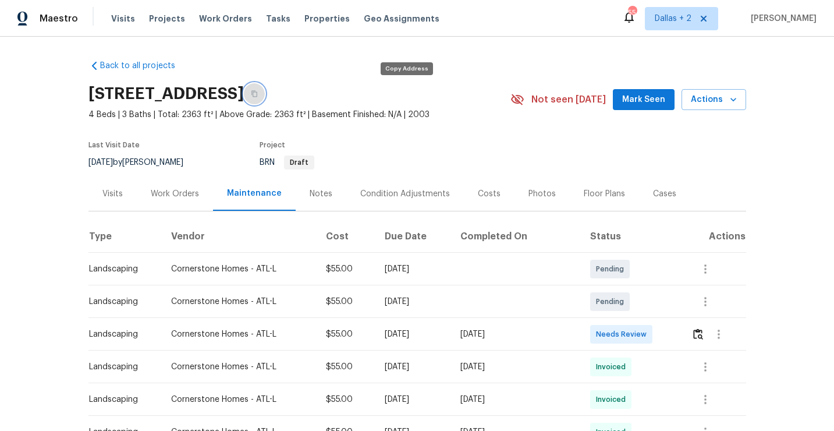
click at [265, 97] on button "button" at bounding box center [254, 93] width 21 height 21
click at [701, 331] on img "button" at bounding box center [698, 333] width 10 height 11
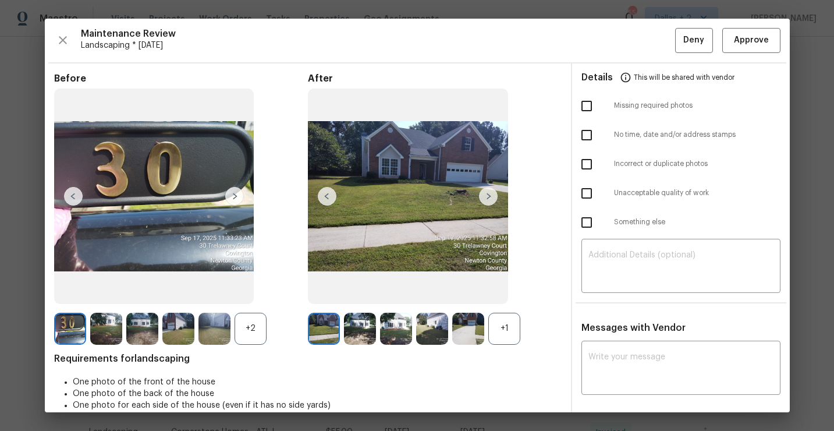
click at [518, 334] on div "+1" at bounding box center [504, 329] width 32 height 32
click at [258, 338] on div "+2" at bounding box center [251, 329] width 32 height 32
click at [492, 196] on img at bounding box center [488, 196] width 19 height 19
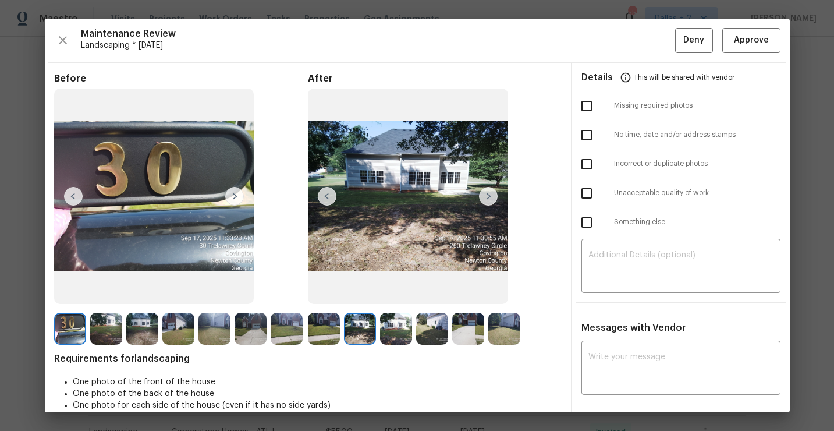
click at [334, 329] on img at bounding box center [324, 329] width 32 height 32
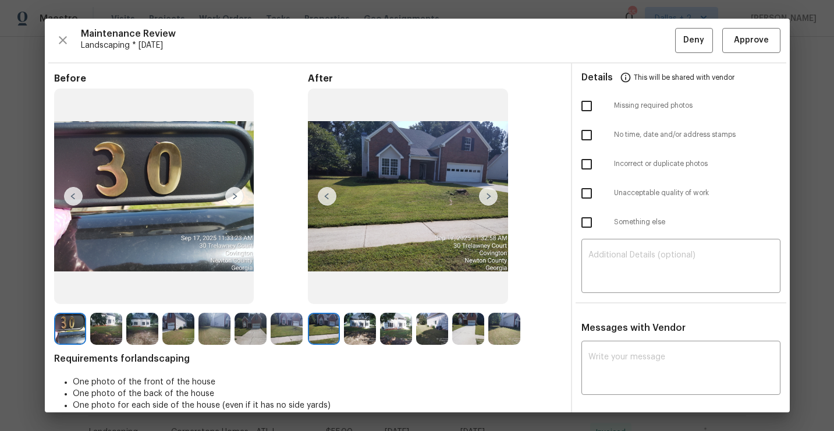
click at [489, 200] on img at bounding box center [488, 196] width 19 height 19
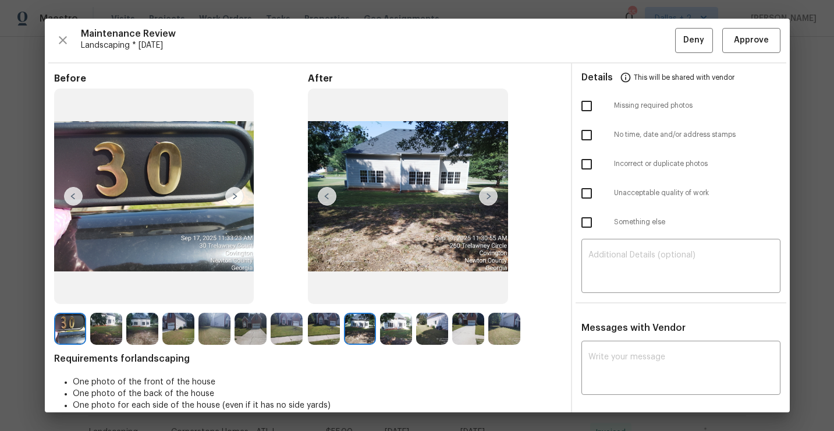
click at [487, 200] on img at bounding box center [488, 196] width 19 height 19
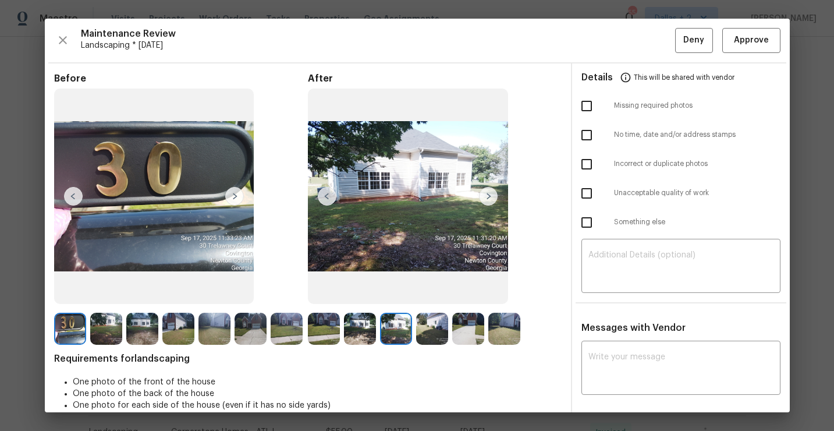
click at [487, 200] on img at bounding box center [488, 196] width 19 height 19
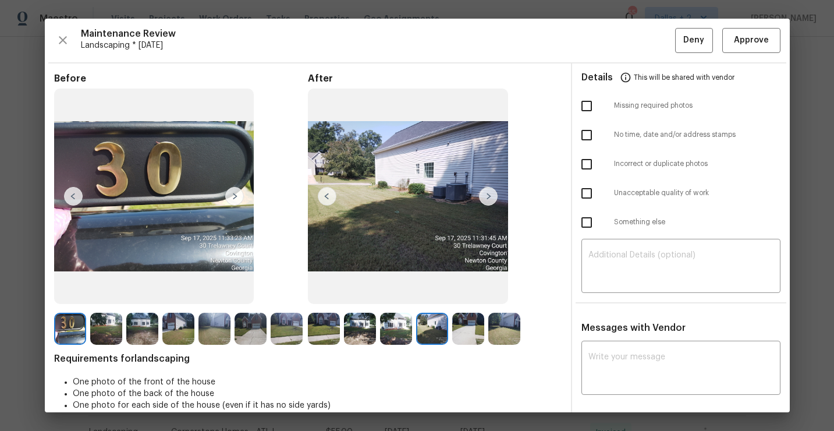
click at [478, 331] on img at bounding box center [468, 329] width 32 height 32
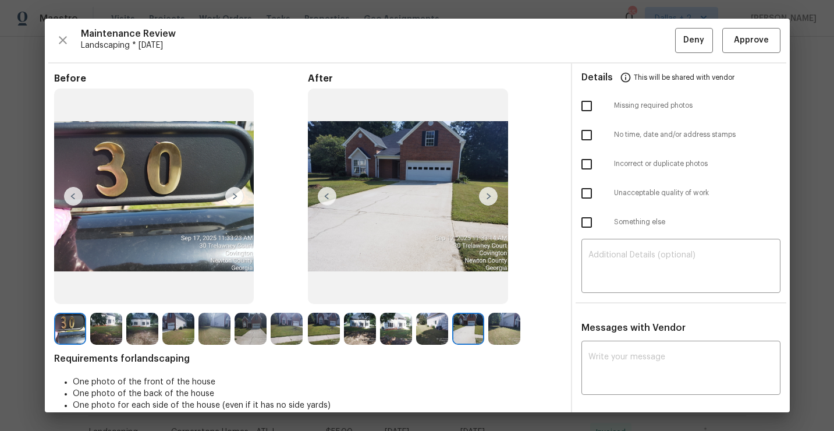
click at [511, 329] on img at bounding box center [504, 329] width 32 height 32
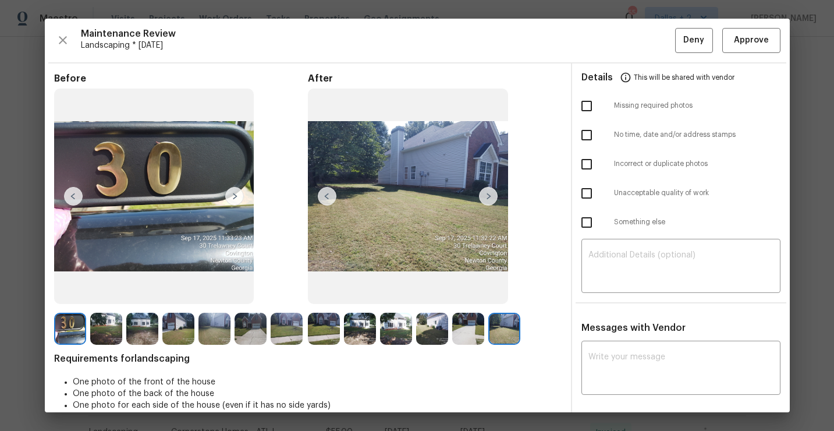
click at [139, 328] on img at bounding box center [142, 329] width 32 height 32
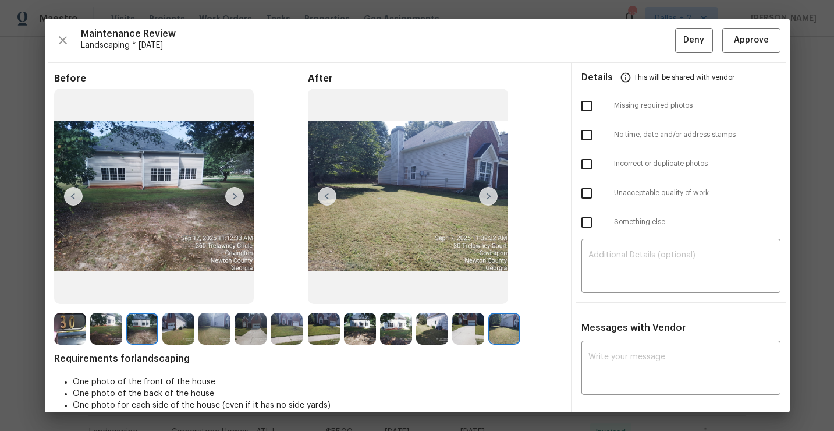
click at [257, 322] on img at bounding box center [251, 329] width 32 height 32
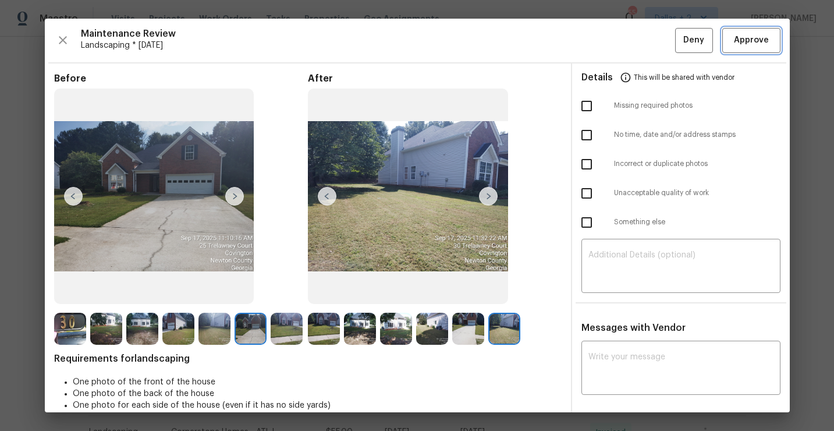
click at [746, 47] on span "Approve" at bounding box center [751, 40] width 35 height 15
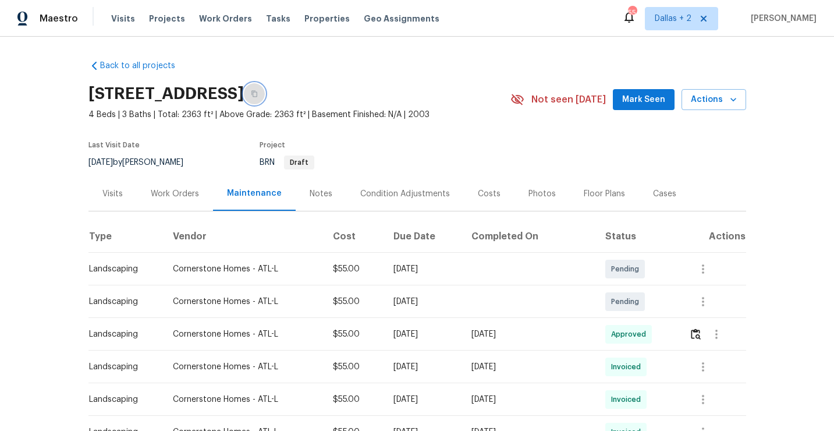
click at [265, 93] on button "button" at bounding box center [254, 93] width 21 height 21
